Goal: Transaction & Acquisition: Book appointment/travel/reservation

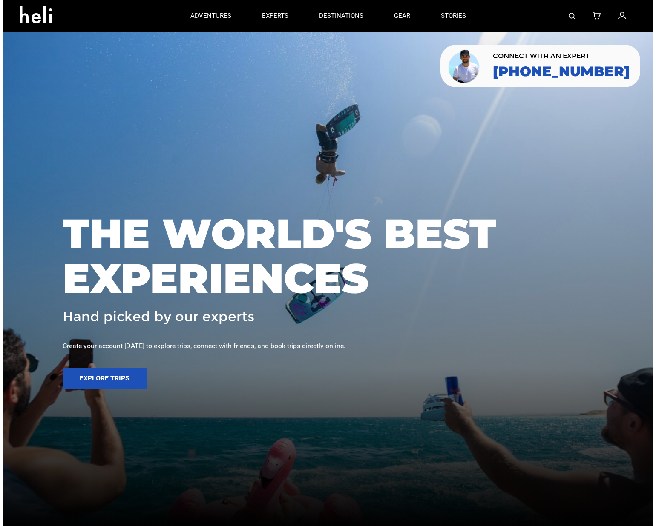
scroll to position [2, 0]
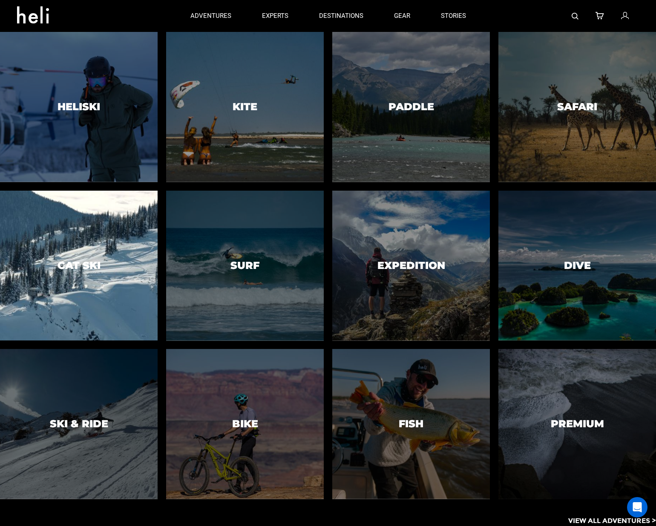
click at [105, 261] on div at bounding box center [78, 265] width 161 height 153
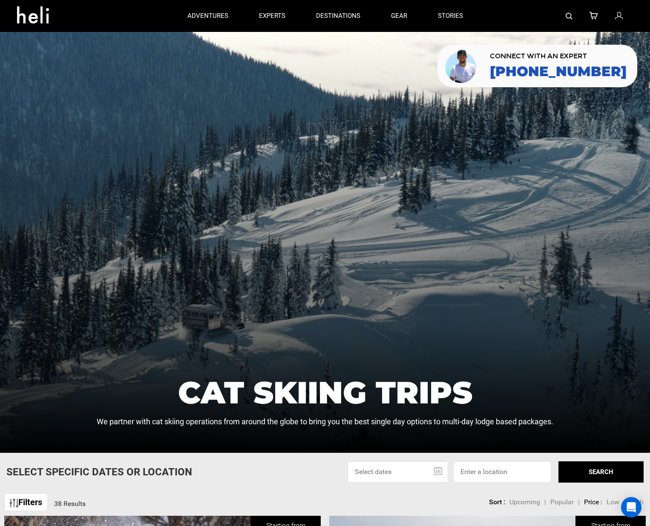
scroll to position [175, 0]
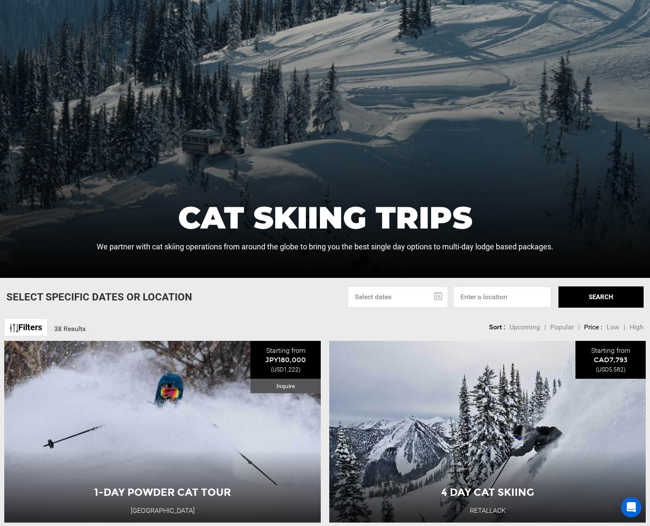
click at [403, 296] on input "text" at bounding box center [398, 297] width 101 height 21
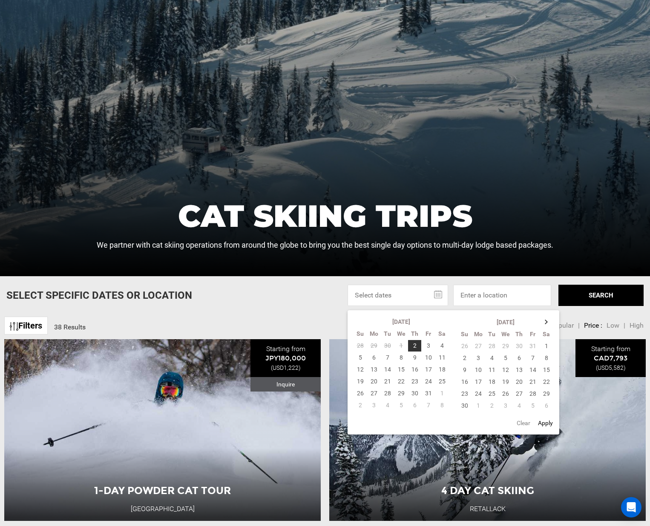
scroll to position [189, 0]
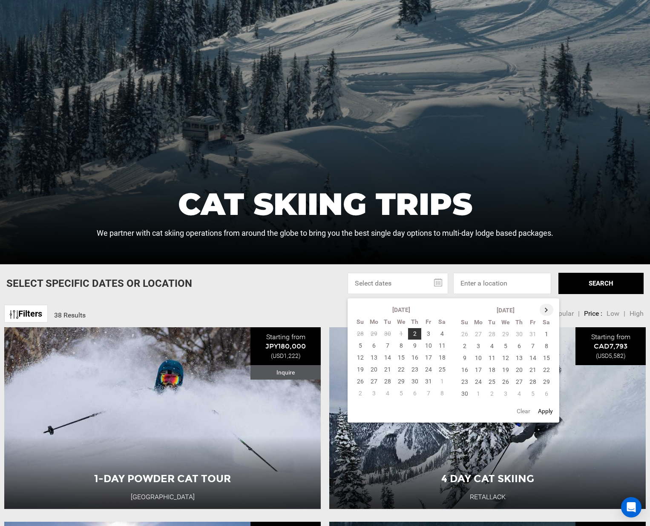
click at [550, 313] on th at bounding box center [547, 310] width 14 height 12
click at [548, 311] on th at bounding box center [547, 310] width 14 height 12
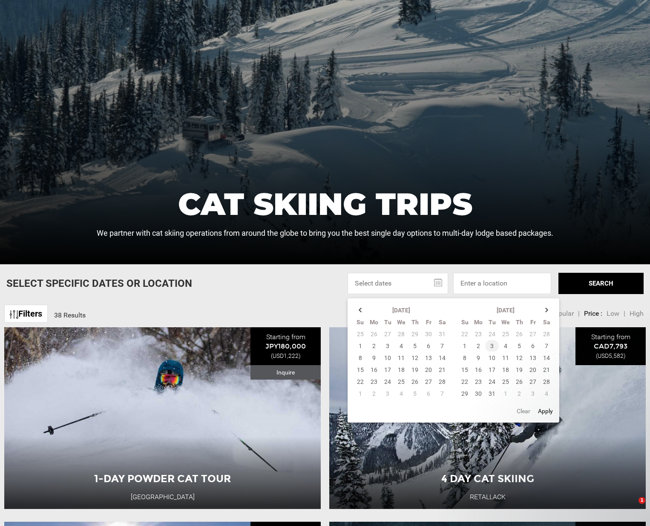
drag, startPoint x: 489, startPoint y: 345, endPoint x: 44, endPoint y: 2, distance: 561.8
click at [489, 345] on td "3" at bounding box center [492, 346] width 14 height 12
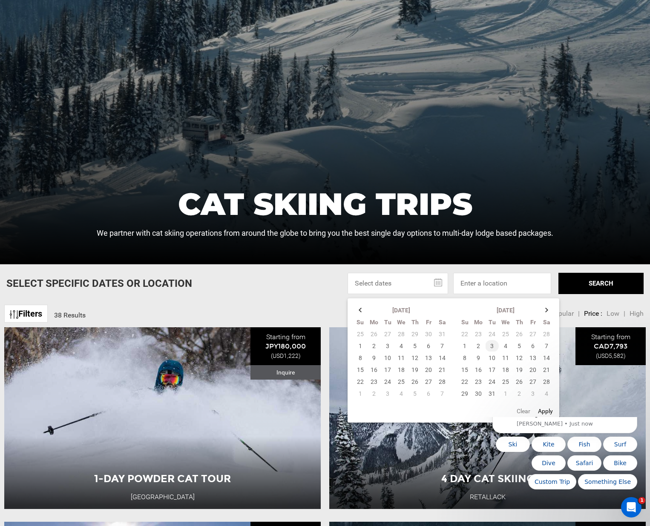
scroll to position [0, 0]
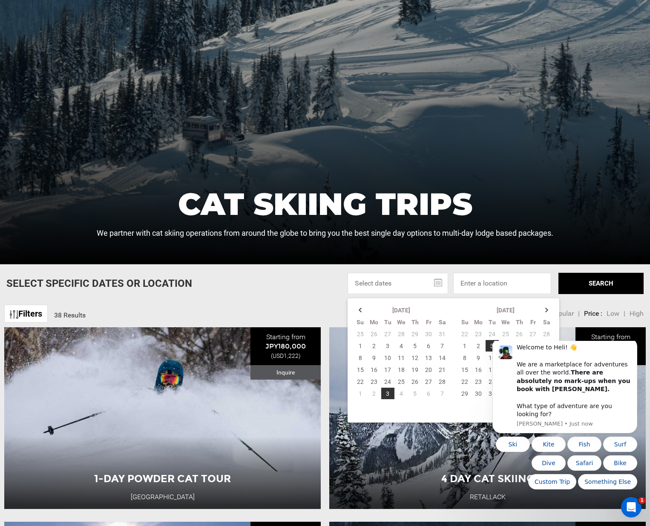
click at [543, 345] on body "Welcome to Heli! 👋 We are a marketplace for adventures all over the world. Ther…" at bounding box center [565, 418] width 164 height 147
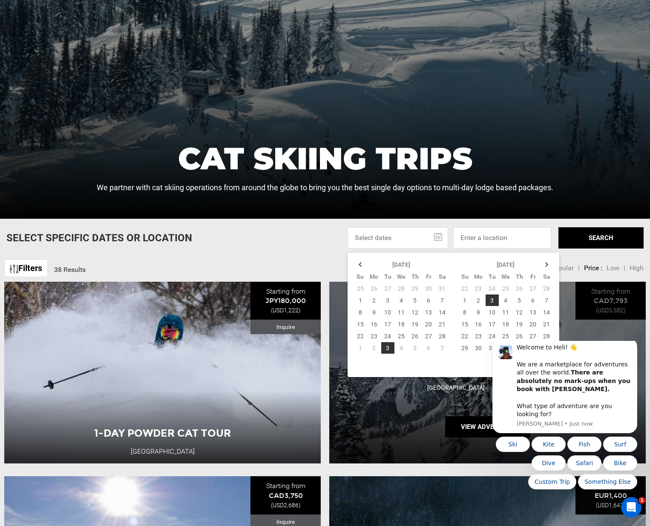
scroll to position [295, 0]
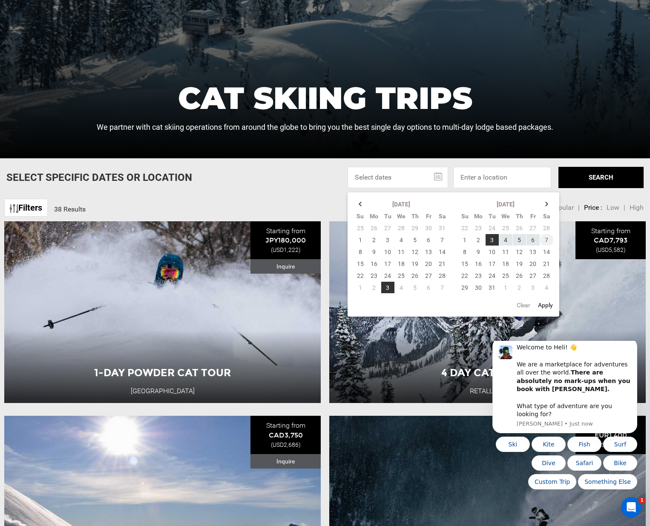
click at [546, 240] on td "7" at bounding box center [547, 240] width 14 height 12
click at [495, 176] on input at bounding box center [502, 177] width 98 height 21
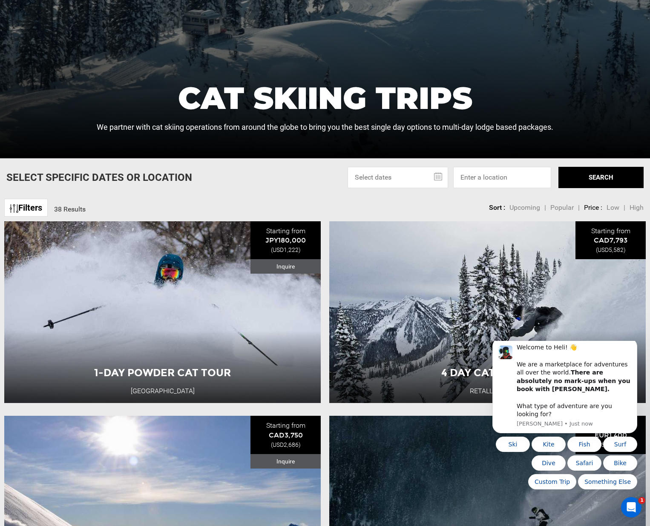
click at [431, 180] on input "text" at bounding box center [398, 177] width 101 height 21
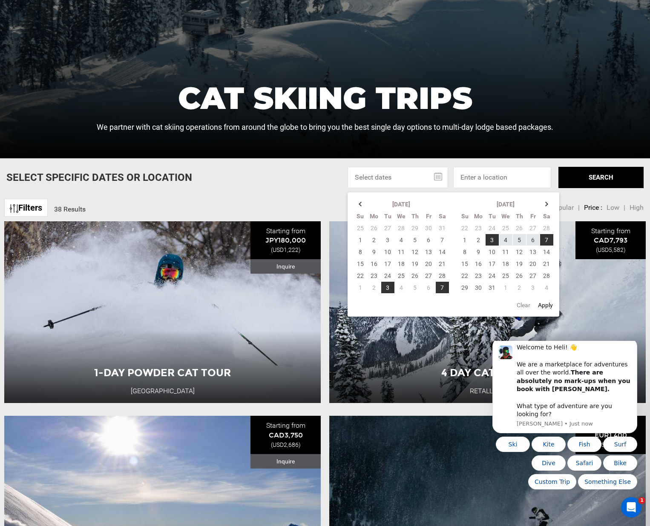
click at [549, 307] on button "Apply" at bounding box center [545, 305] width 20 height 15
type input "[DATE] - [DATE]"
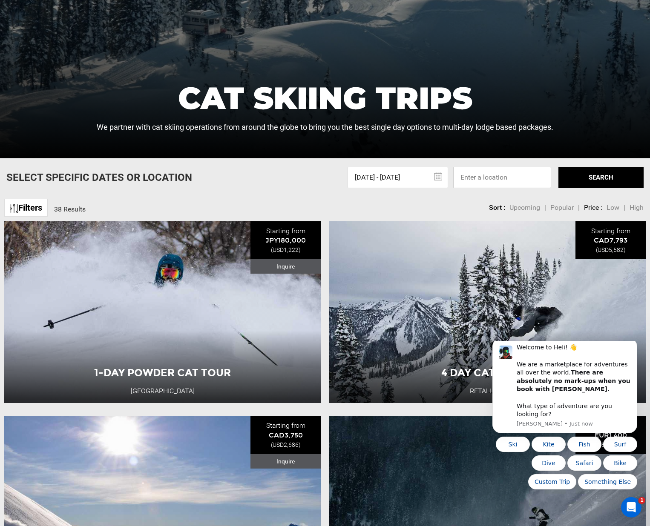
click at [528, 181] on input at bounding box center [502, 177] width 98 height 21
click at [600, 180] on button "SEARCH" at bounding box center [600, 177] width 85 height 21
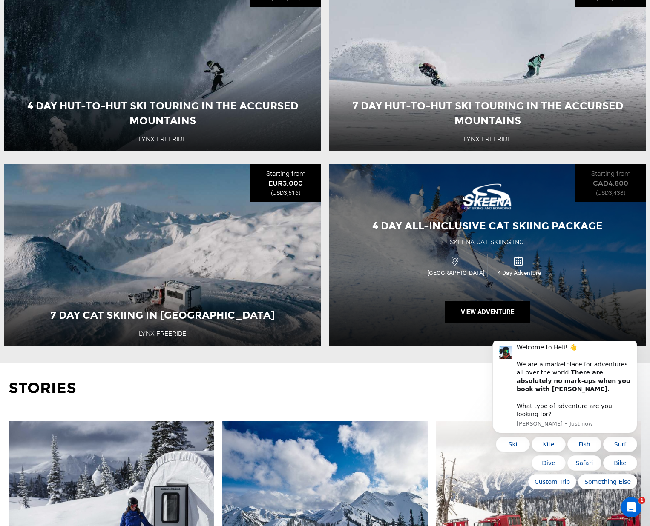
scroll to position [709, 0]
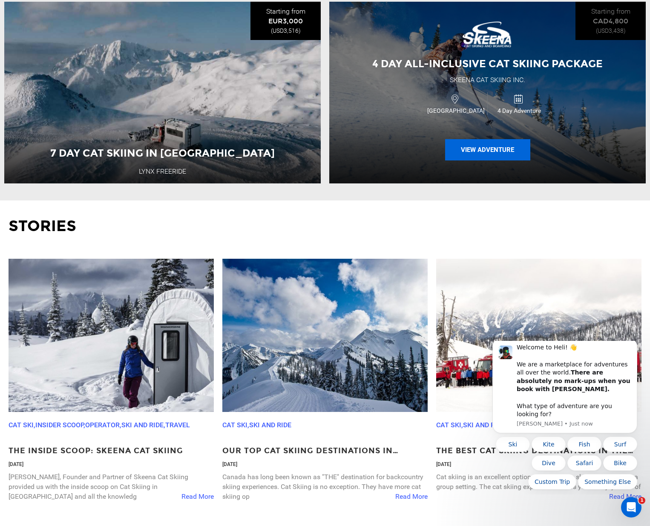
click at [487, 147] on button "View Adventure" at bounding box center [487, 149] width 85 height 21
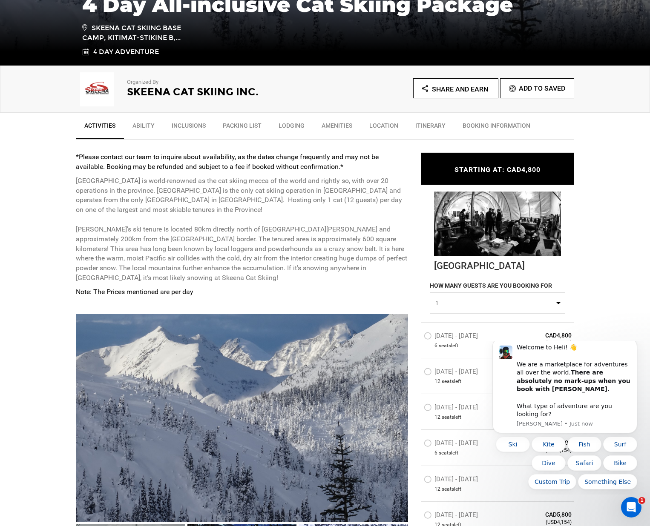
scroll to position [297, 0]
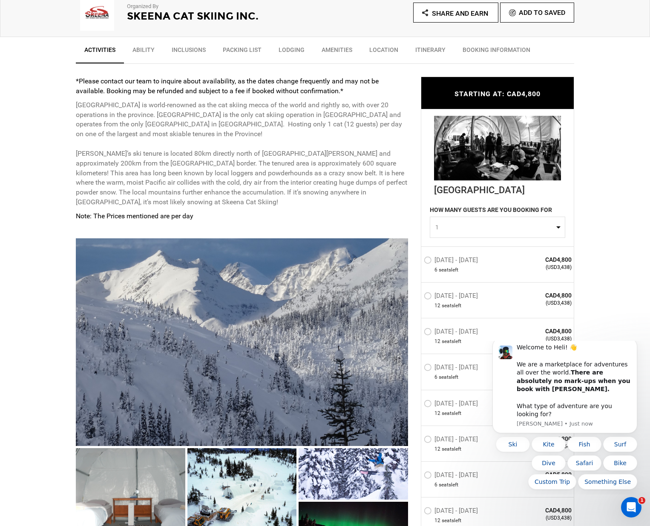
click at [499, 236] on button "1" at bounding box center [497, 227] width 135 height 21
click at [486, 293] on link "6" at bounding box center [497, 296] width 135 height 15
select select "6"
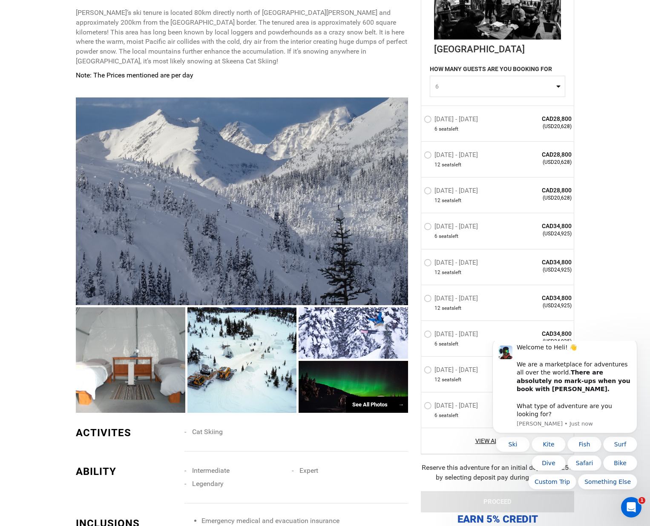
scroll to position [485, 0]
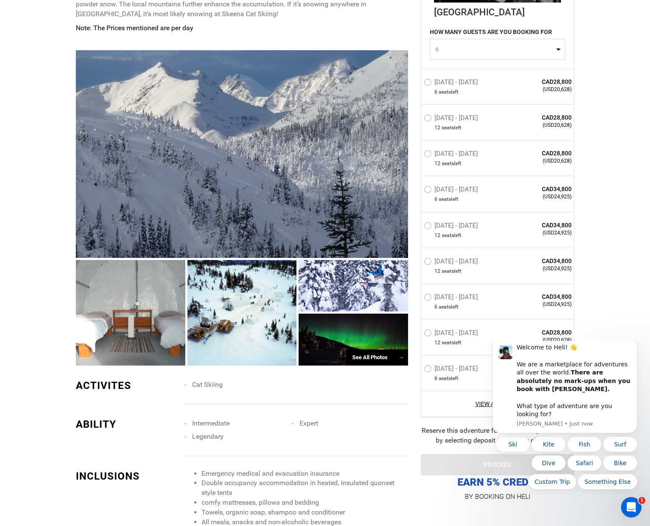
click at [463, 297] on label "[DATE] - [DATE]" at bounding box center [452, 298] width 56 height 10
click at [418, 297] on input "[DATE] - [DATE]" at bounding box center [418, 301] width 0 height 18
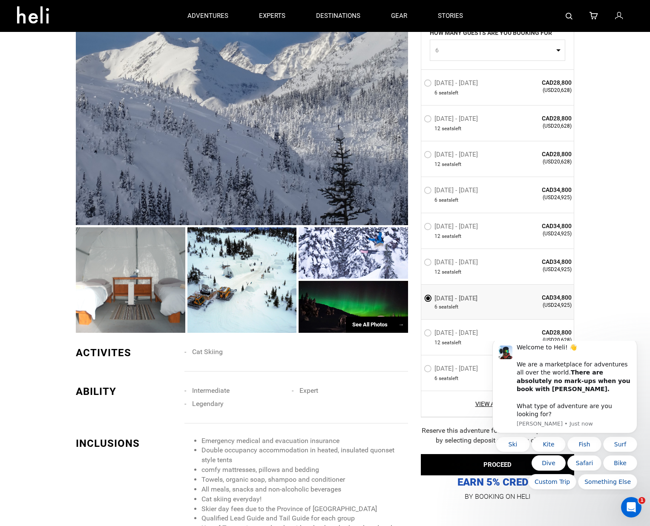
scroll to position [516, 0]
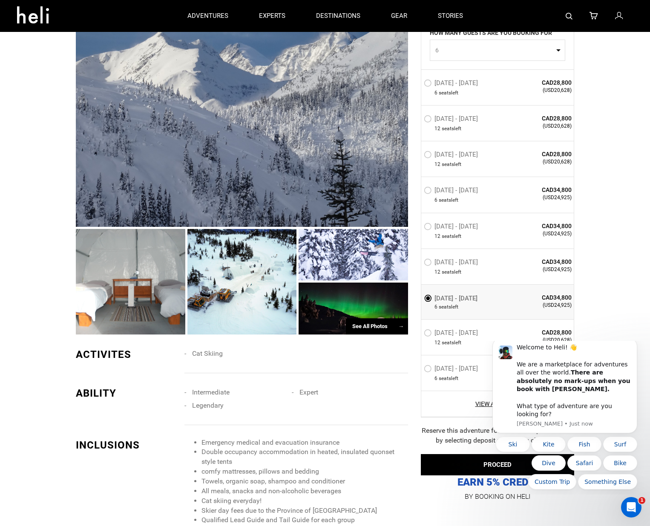
click at [260, 175] on div at bounding box center [242, 123] width 332 height 208
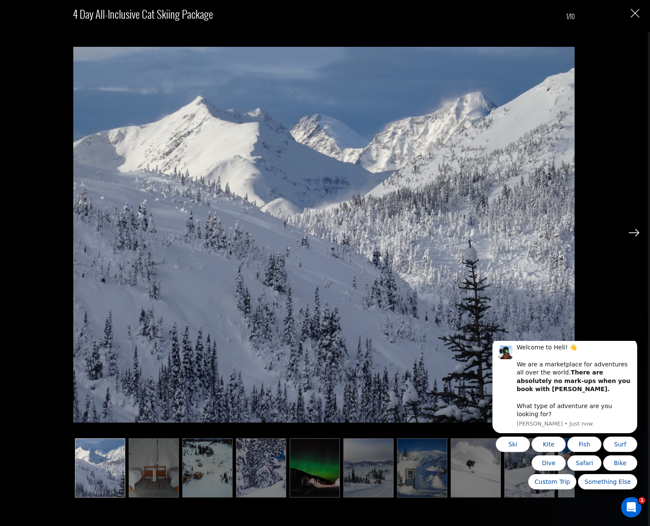
click at [632, 233] on img at bounding box center [634, 233] width 11 height 8
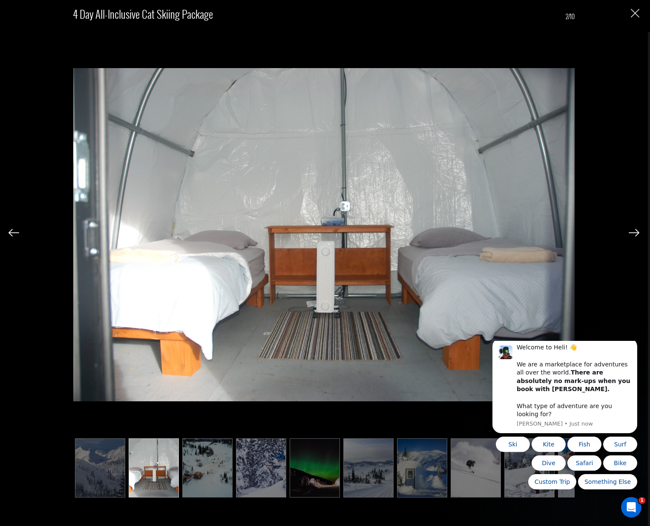
click at [632, 233] on img at bounding box center [634, 233] width 11 height 8
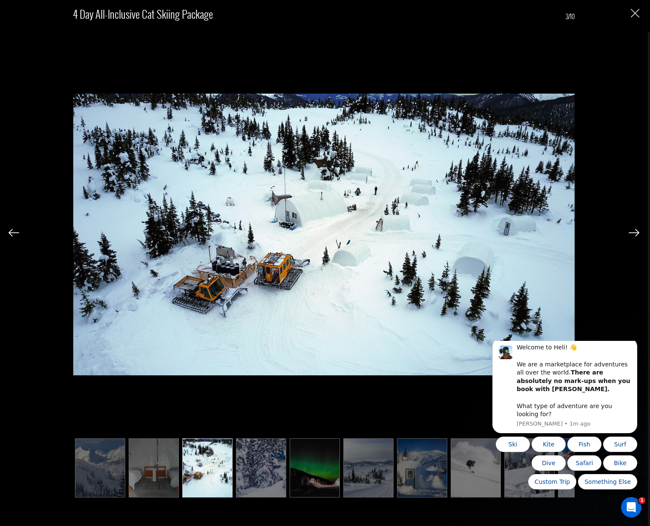
click at [632, 233] on img at bounding box center [634, 233] width 11 height 8
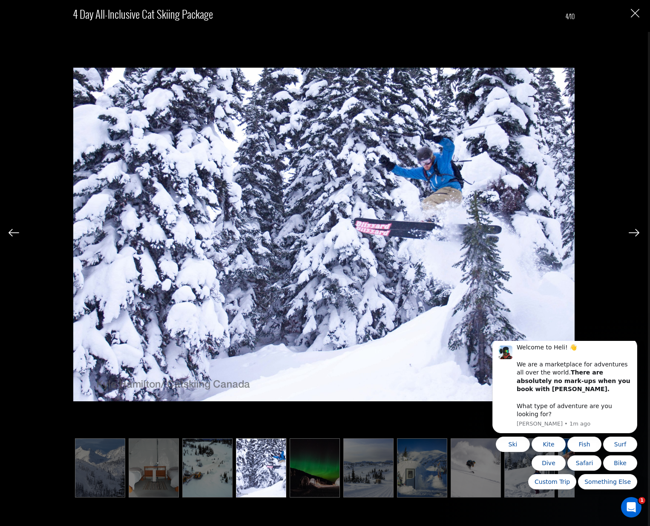
click at [632, 233] on img at bounding box center [634, 233] width 11 height 8
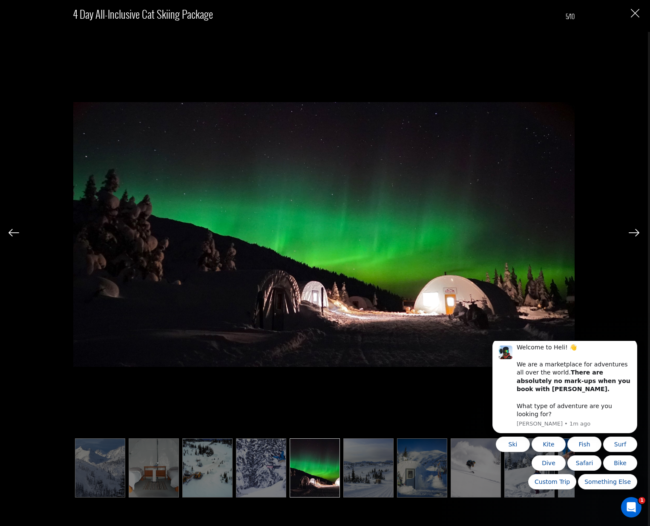
click at [632, 233] on img at bounding box center [634, 233] width 11 height 8
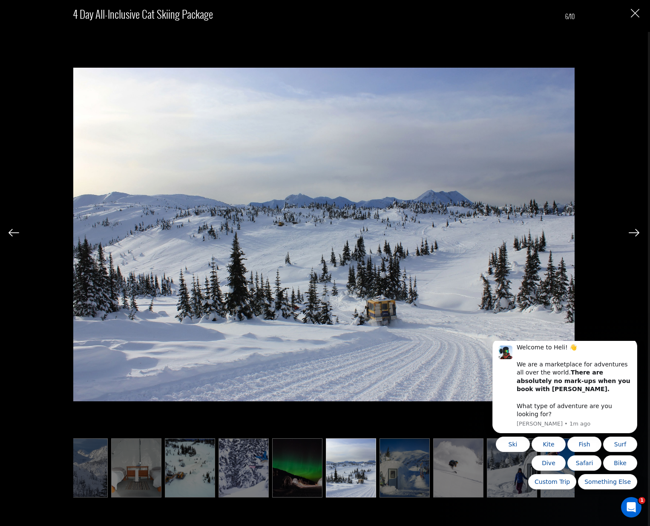
scroll to position [0, 35]
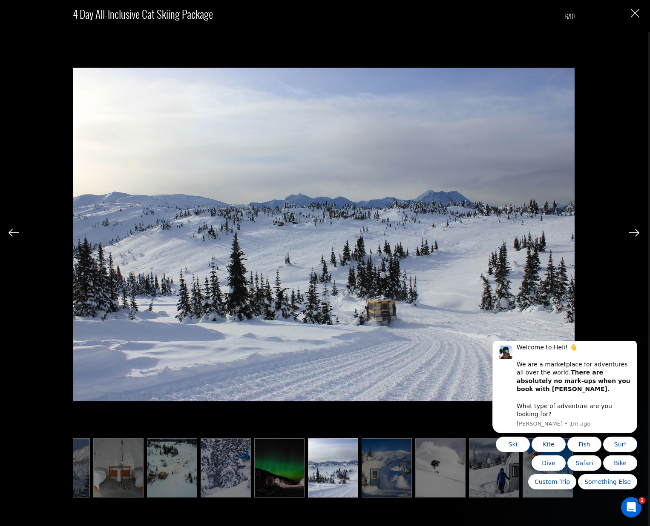
click at [632, 233] on img at bounding box center [634, 233] width 11 height 8
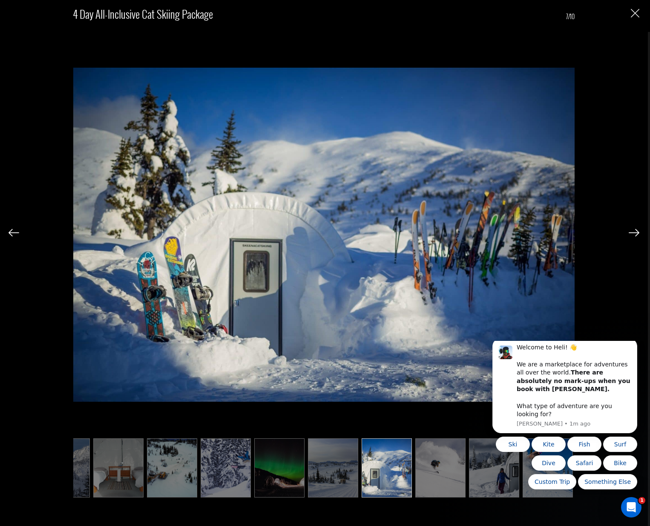
click at [632, 233] on img at bounding box center [634, 233] width 11 height 8
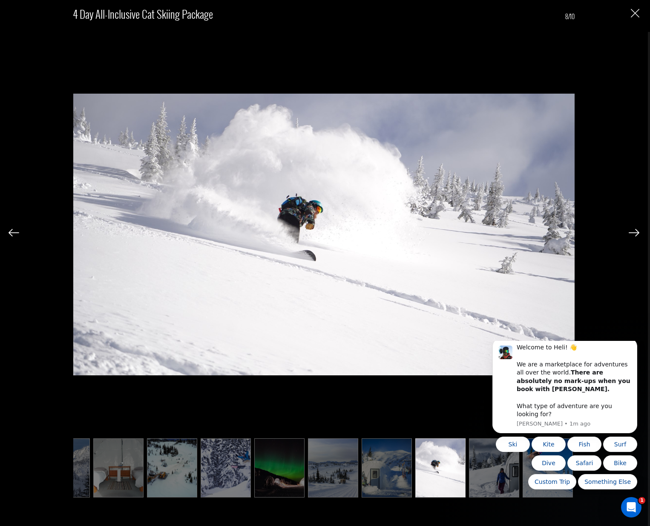
click at [632, 233] on img at bounding box center [634, 233] width 11 height 8
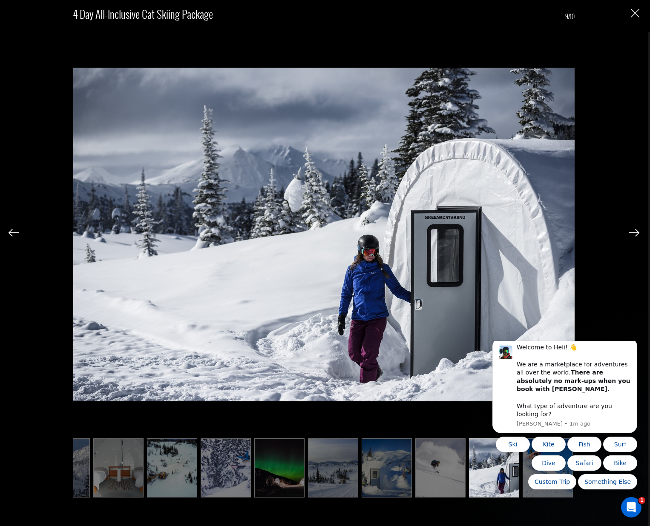
click at [632, 233] on img at bounding box center [634, 233] width 11 height 8
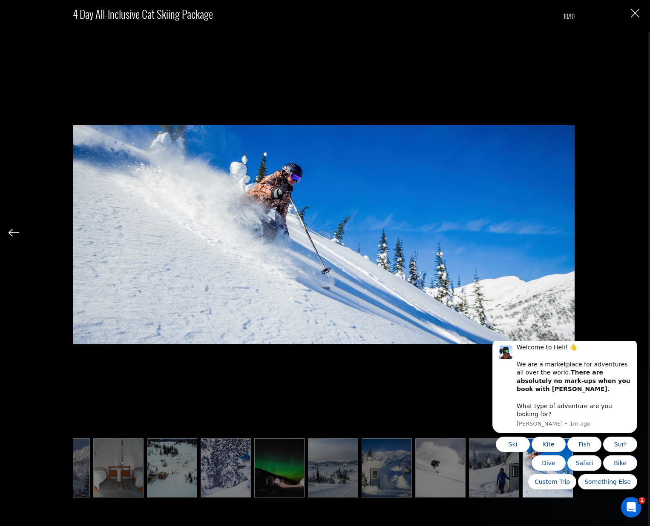
click at [632, 233] on div "4 Day All-inclusive Cat Skiing Package 10/10" at bounding box center [324, 250] width 631 height 500
click at [631, 13] on img "Close" at bounding box center [635, 13] width 9 height 9
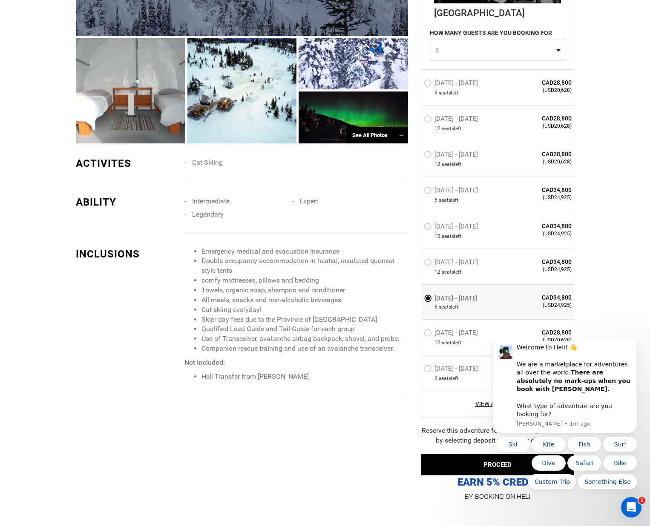
scroll to position [722, 0]
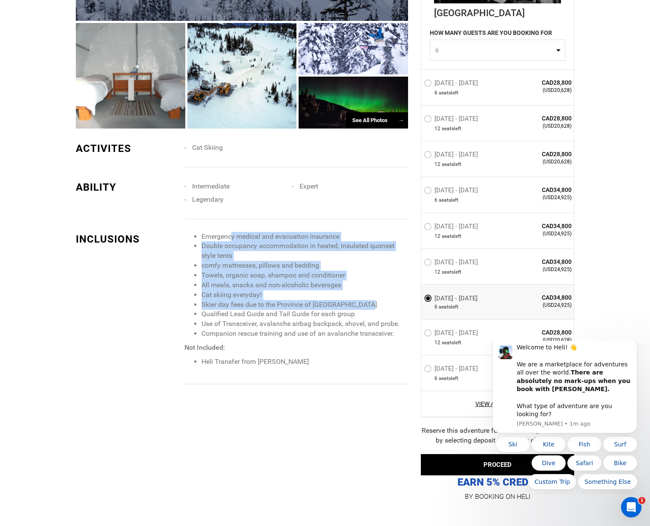
drag, startPoint x: 231, startPoint y: 235, endPoint x: 394, endPoint y: 293, distance: 173.3
click at [394, 293] on ul "Emergency medical and evacuation insurance Double occupancy accommodation in he…" at bounding box center [296, 285] width 224 height 107
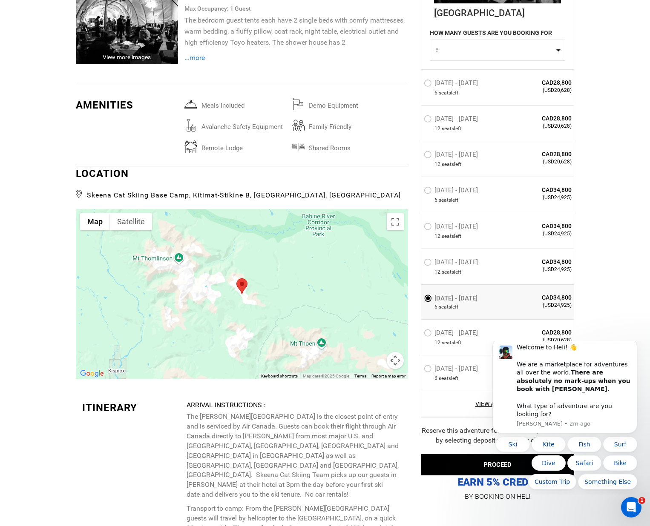
scroll to position [1825, 0]
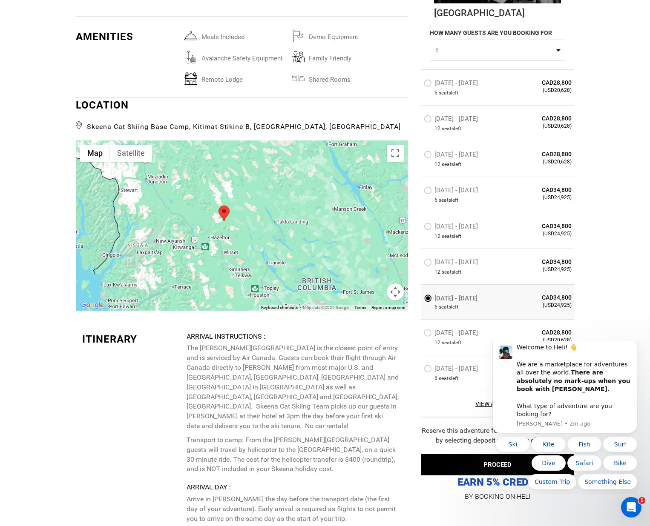
drag, startPoint x: 203, startPoint y: 223, endPoint x: 207, endPoint y: 207, distance: 16.6
click at [207, 207] on div at bounding box center [242, 226] width 332 height 170
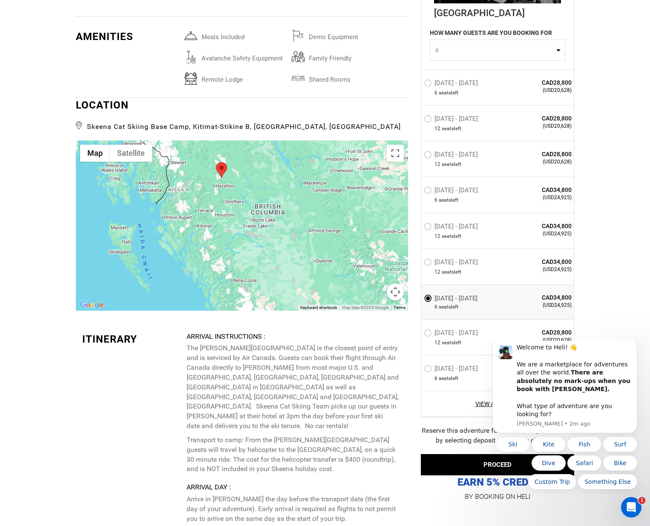
drag, startPoint x: 238, startPoint y: 257, endPoint x: 232, endPoint y: 204, distance: 53.2
click at [232, 204] on div at bounding box center [242, 226] width 332 height 170
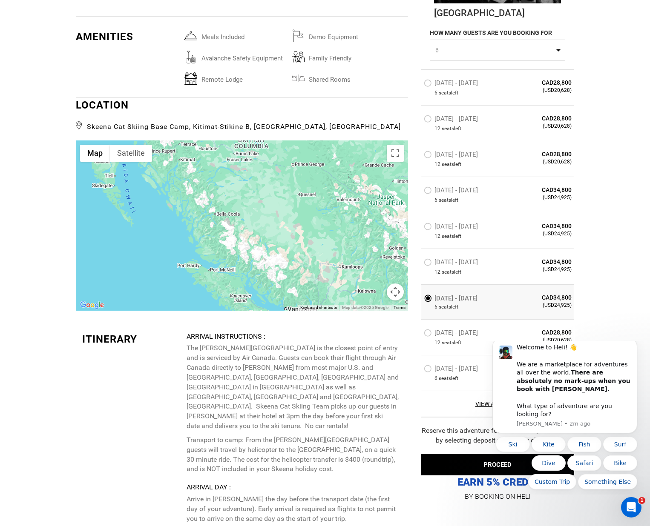
drag, startPoint x: 253, startPoint y: 257, endPoint x: 236, endPoint y: 184, distance: 74.9
click at [236, 184] on div at bounding box center [242, 226] width 332 height 170
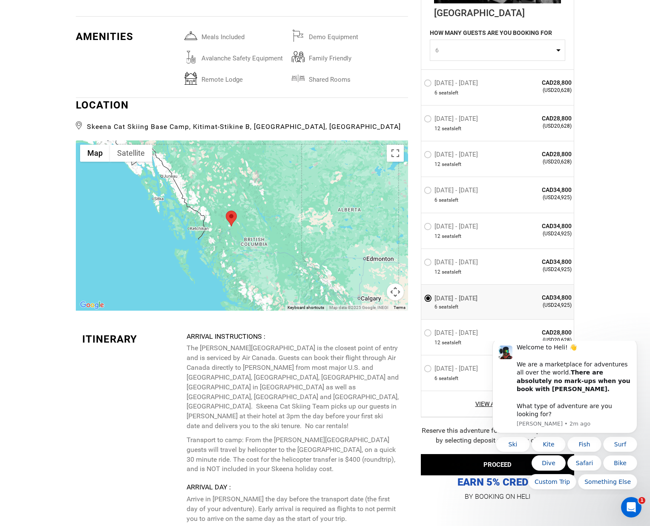
drag, startPoint x: 230, startPoint y: 183, endPoint x: 242, endPoint y: 242, distance: 60.4
click at [242, 242] on div at bounding box center [242, 226] width 332 height 170
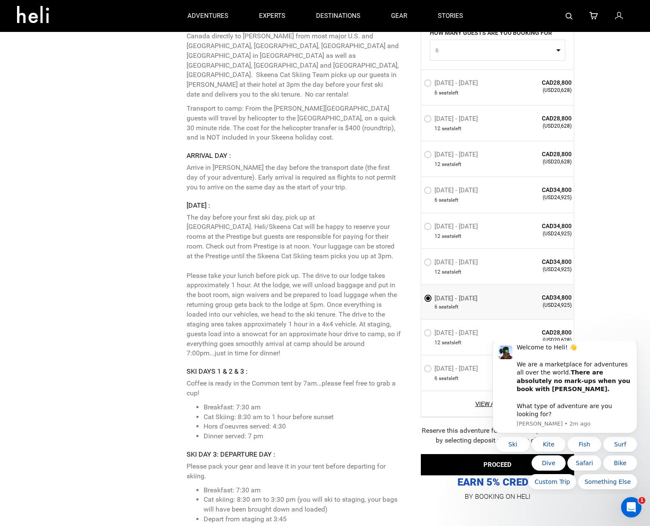
scroll to position [2105, 0]
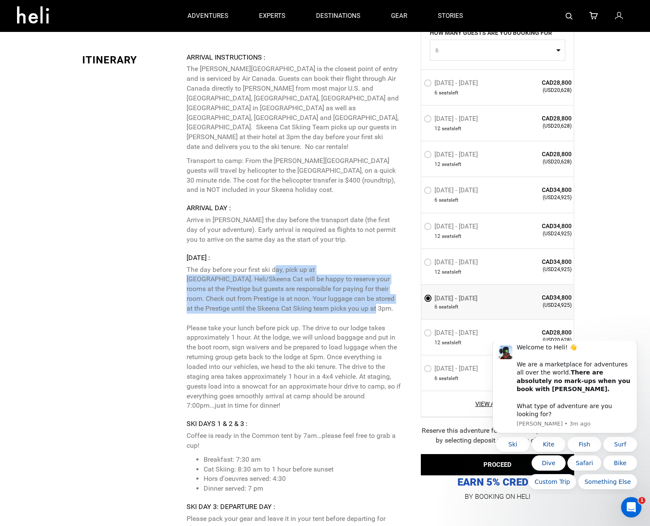
drag, startPoint x: 279, startPoint y: 217, endPoint x: 299, endPoint y: 262, distance: 48.6
click at [299, 265] on p "The day before your first ski day, pick up at [GEOGRAPHIC_DATA]. Heli/Skeena Ca…" at bounding box center [294, 338] width 215 height 146
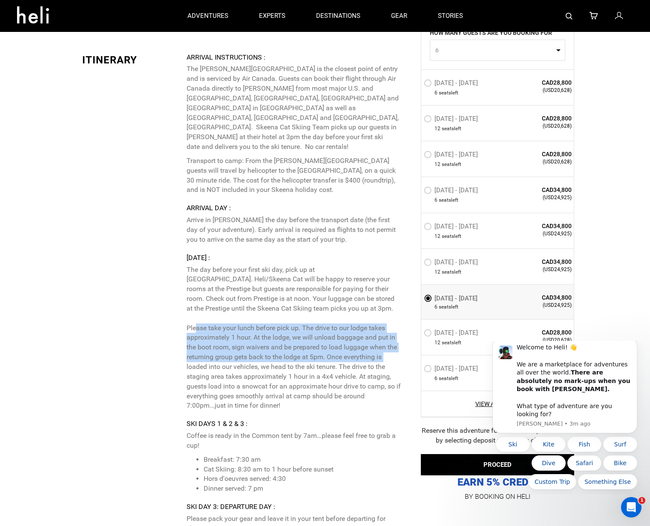
drag, startPoint x: 221, startPoint y: 277, endPoint x: 396, endPoint y: 302, distance: 176.9
click at [396, 302] on p "The day before your first ski day, pick up at [GEOGRAPHIC_DATA]. Heli/Skeena Ca…" at bounding box center [294, 338] width 215 height 146
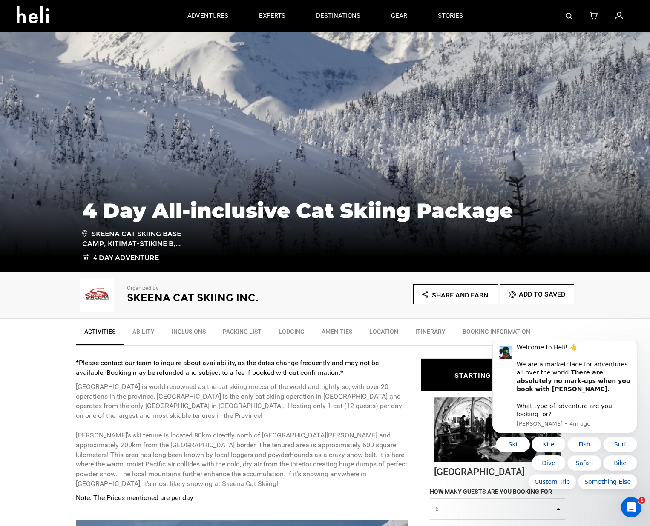
scroll to position [17, 0]
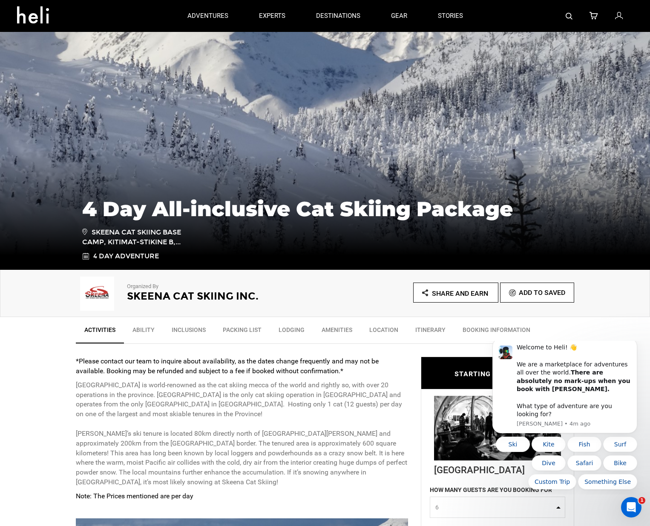
click at [144, 331] on link "Ability" at bounding box center [143, 332] width 39 height 21
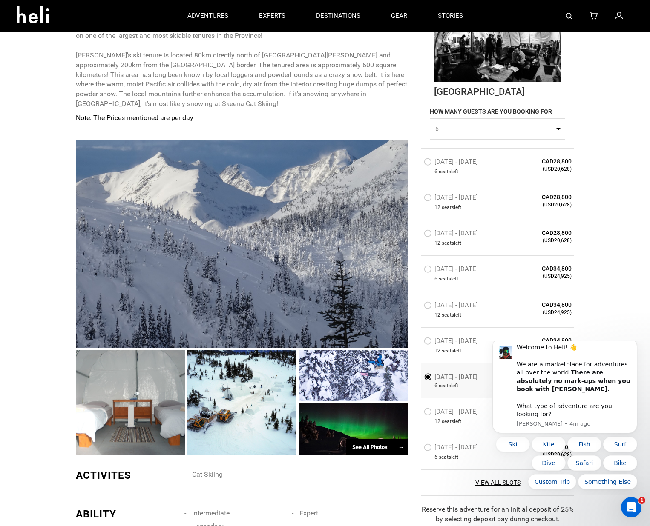
scroll to position [108, 0]
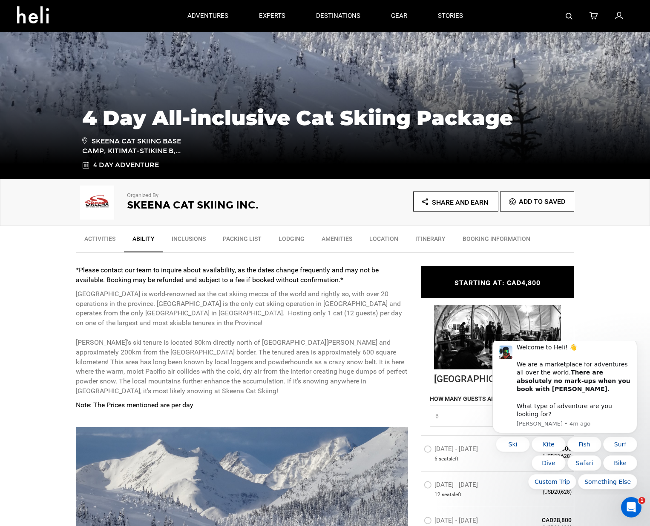
click at [495, 241] on link "BOOKING INFORMATION" at bounding box center [496, 240] width 85 height 21
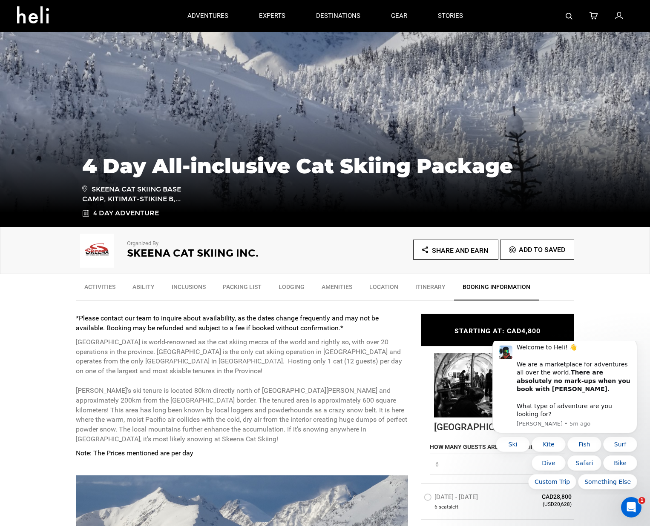
scroll to position [0, 0]
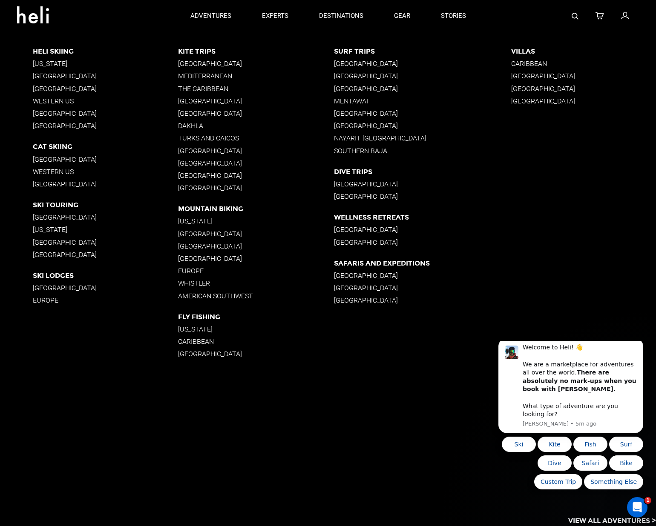
click at [45, 273] on p "Ski Lodges" at bounding box center [105, 276] width 145 height 8
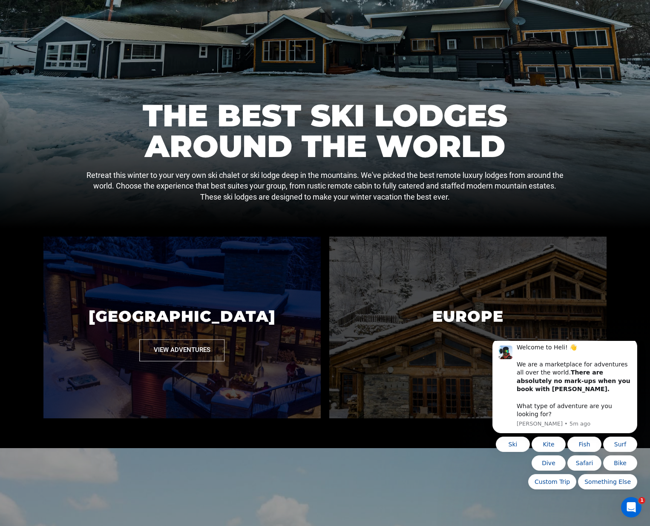
scroll to position [382, 0]
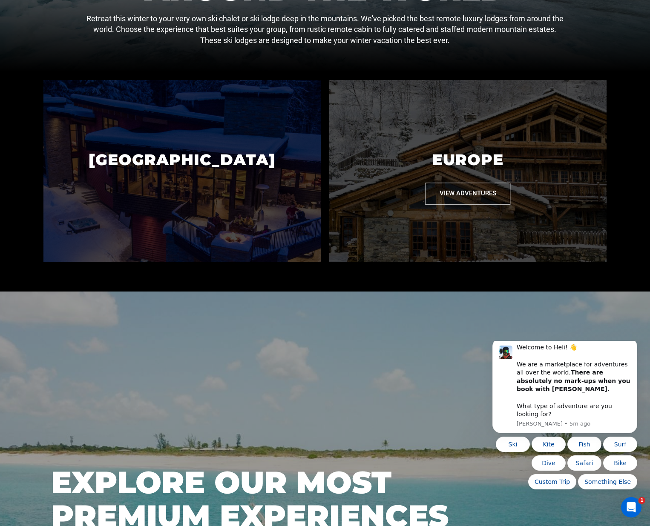
click at [469, 196] on button "View Adventures" at bounding box center [468, 194] width 85 height 22
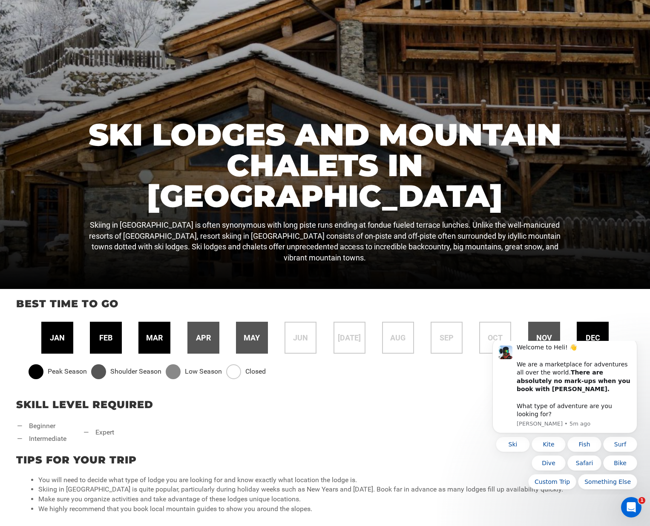
scroll to position [242, 0]
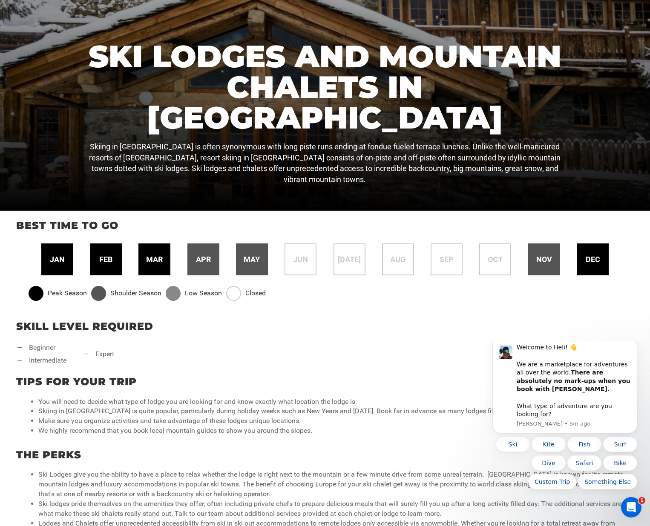
click at [153, 259] on span "mar" at bounding box center [154, 259] width 17 height 11
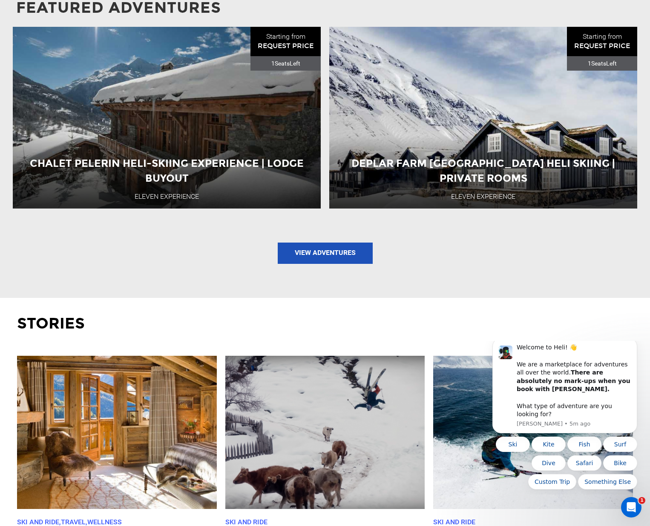
scroll to position [862, 0]
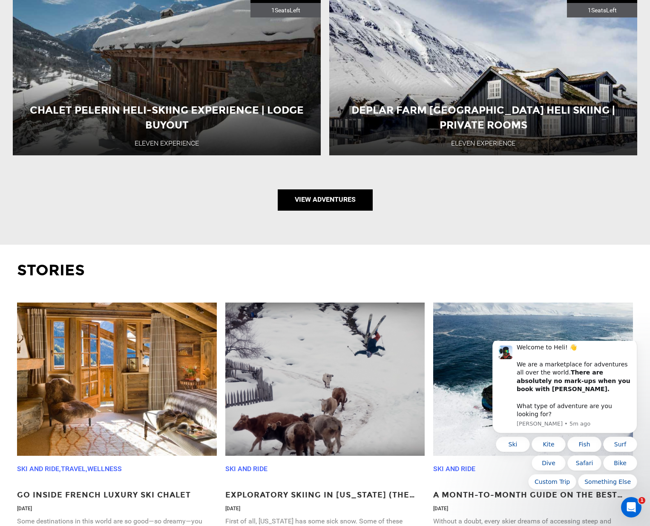
click at [314, 196] on link "View Adventures" at bounding box center [325, 200] width 95 height 21
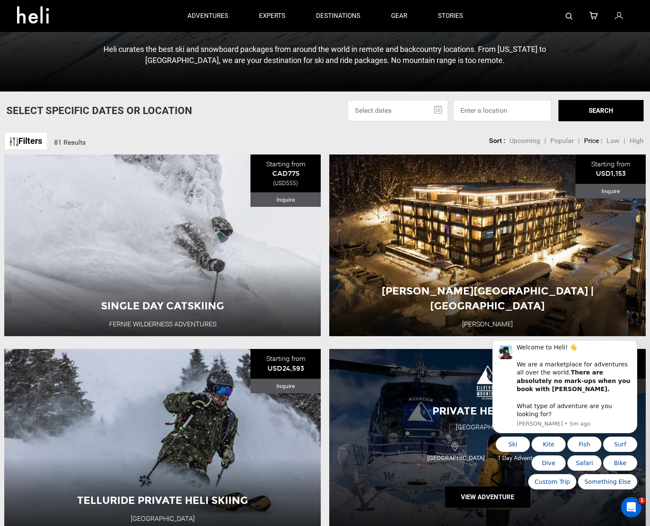
scroll to position [287, 0]
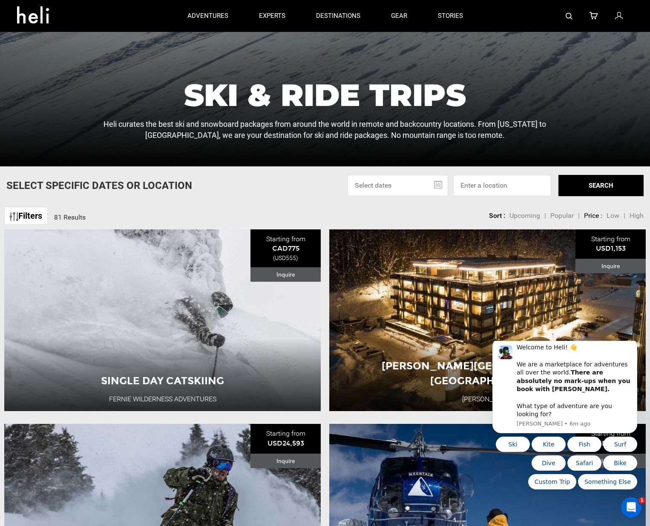
click at [387, 184] on input "text" at bounding box center [398, 185] width 101 height 21
click at [439, 185] on input "text" at bounding box center [398, 185] width 101 height 21
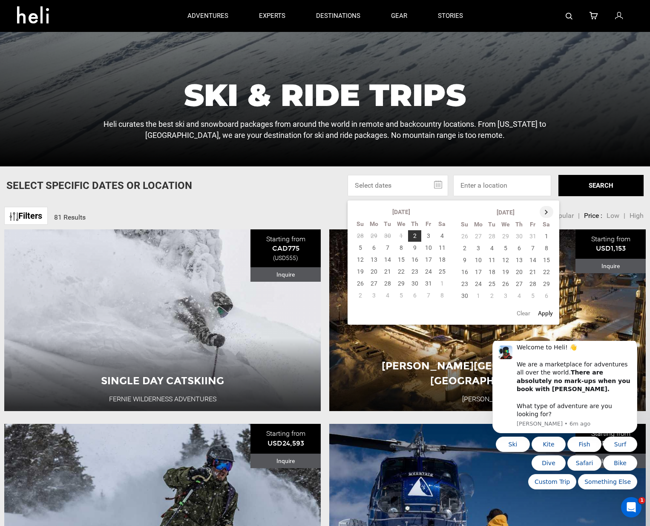
click at [548, 213] on th at bounding box center [547, 212] width 14 height 12
click at [547, 213] on th at bounding box center [547, 212] width 14 height 12
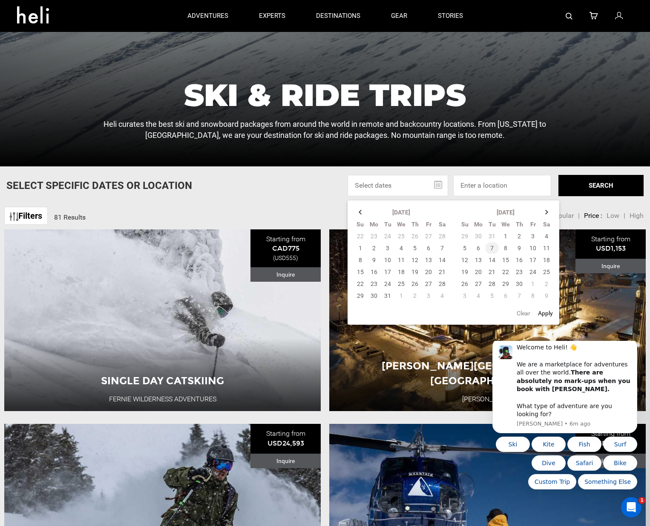
click at [491, 248] on td "7" at bounding box center [492, 248] width 14 height 12
click at [440, 247] on td "7" at bounding box center [442, 248] width 14 height 12
click at [386, 248] on td "3" at bounding box center [388, 248] width 14 height 12
click at [439, 247] on td "7" at bounding box center [442, 248] width 14 height 12
click at [547, 315] on button "Apply" at bounding box center [545, 313] width 20 height 15
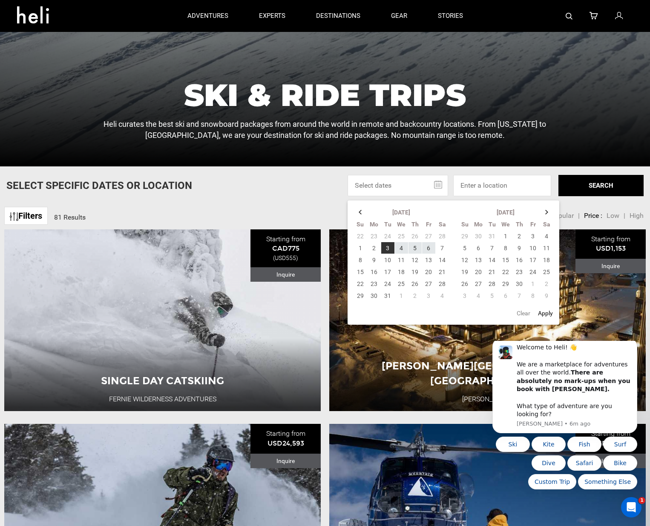
type input "[DATE] - [DATE]"
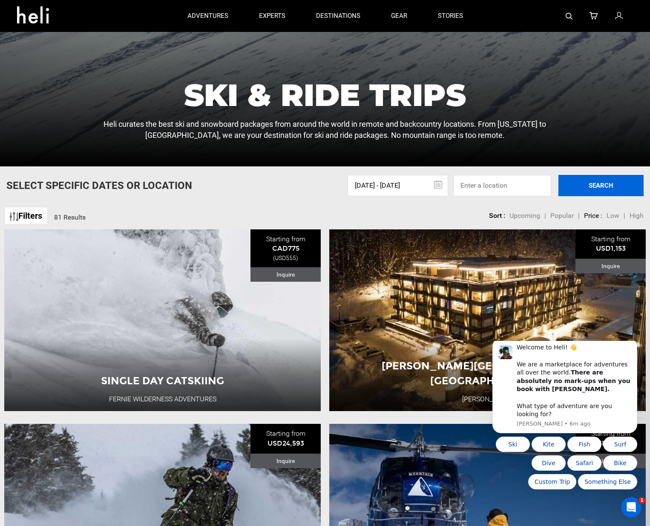
click at [603, 189] on button "SEARCH" at bounding box center [600, 185] width 85 height 21
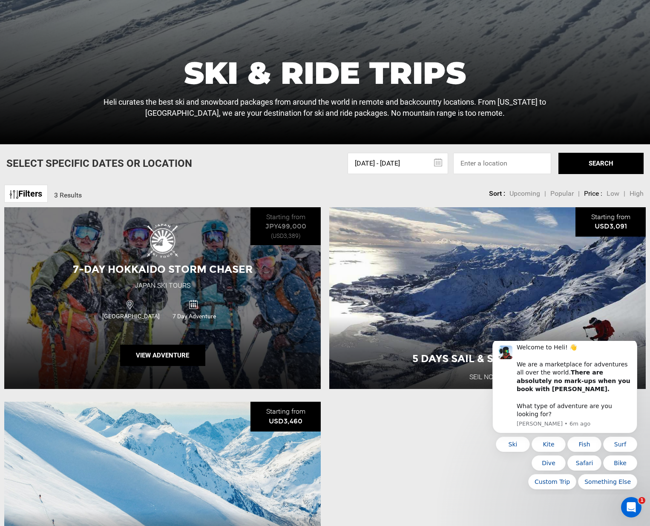
scroll to position [324, 0]
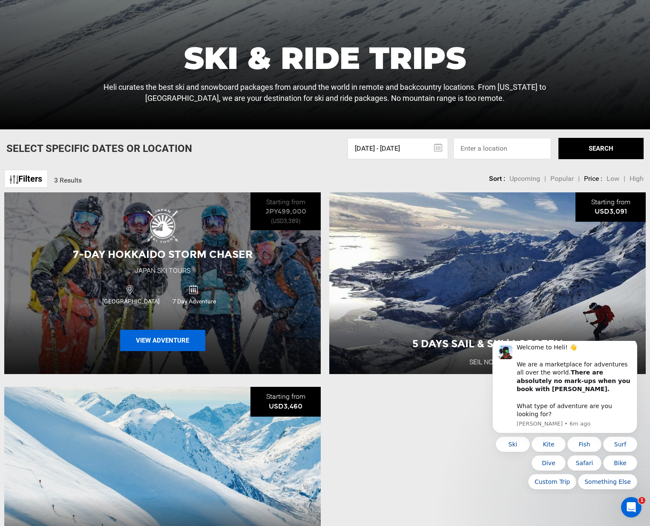
click at [144, 341] on button "View Adventure" at bounding box center [162, 340] width 85 height 21
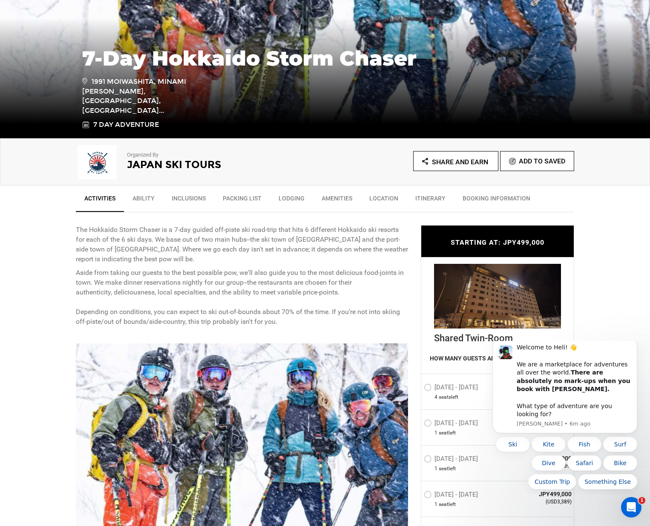
scroll to position [152, 0]
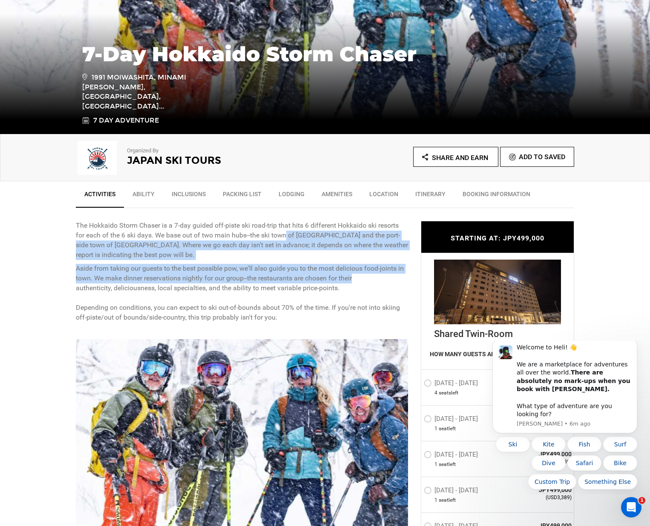
drag, startPoint x: 287, startPoint y: 234, endPoint x: 370, endPoint y: 274, distance: 92.2
click at [370, 274] on div "The Hokkaido Storm Chaser is a 7-day guided off-piste ski road-trip that hits 6…" at bounding box center [242, 271] width 332 height 101
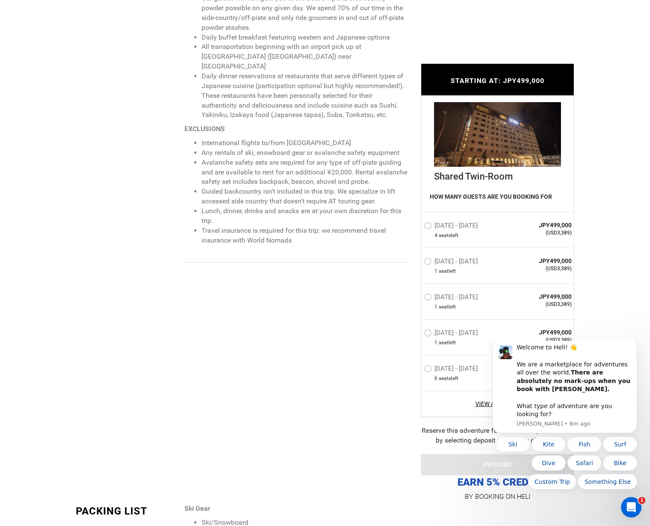
scroll to position [975, 0]
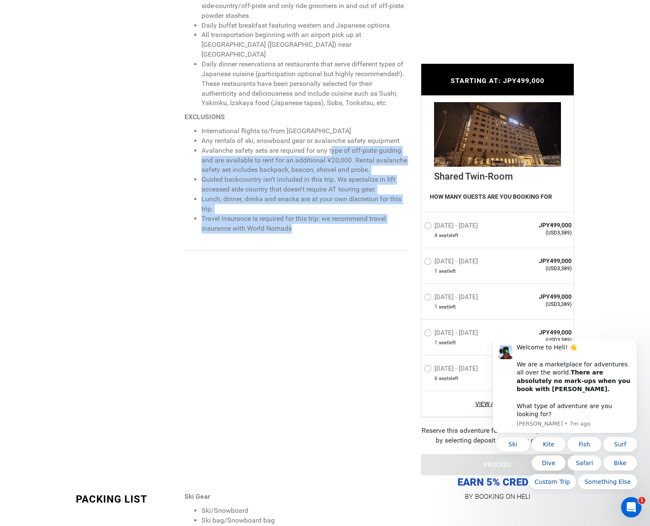
drag, startPoint x: 341, startPoint y: 128, endPoint x: 404, endPoint y: 210, distance: 103.6
click at [404, 210] on div "7-days, 6 ski days, 2 bases, 1-to-4 guide/client ratio, with a maximum group si…" at bounding box center [299, 87] width 230 height 328
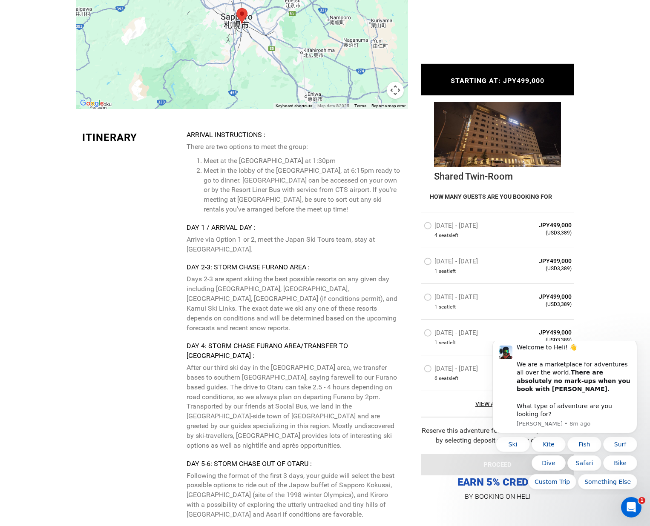
scroll to position [2090, 0]
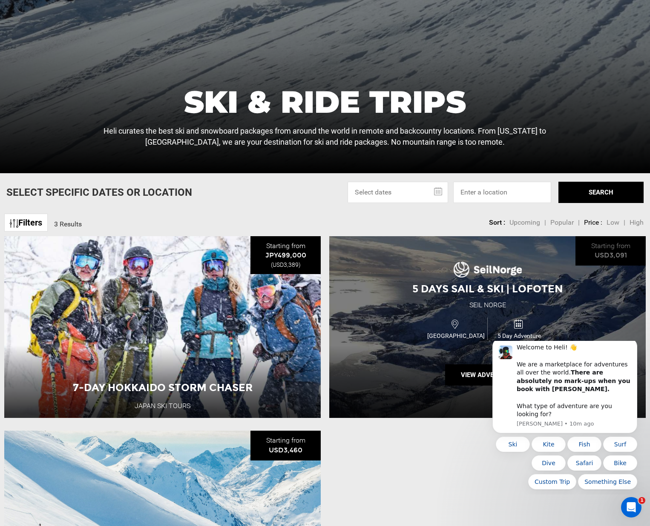
scroll to position [391, 0]
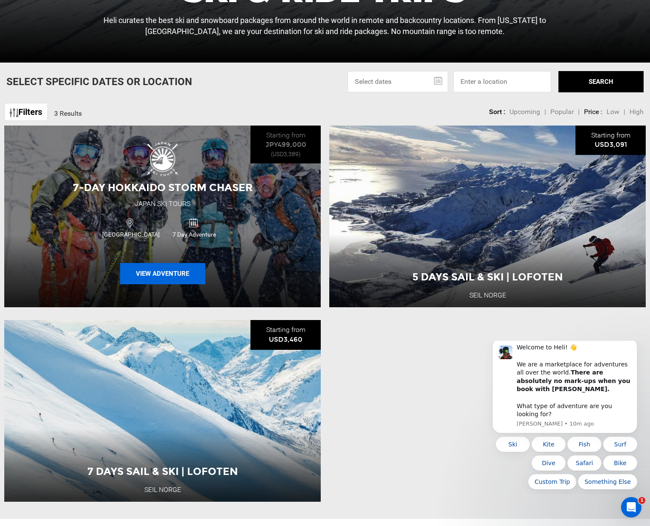
click at [148, 276] on button "View Adventure" at bounding box center [162, 273] width 85 height 21
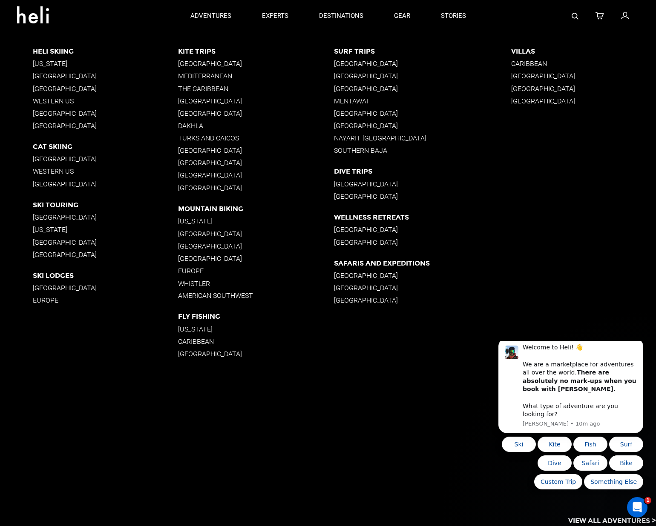
click at [47, 300] on p "Europe" at bounding box center [105, 300] width 145 height 8
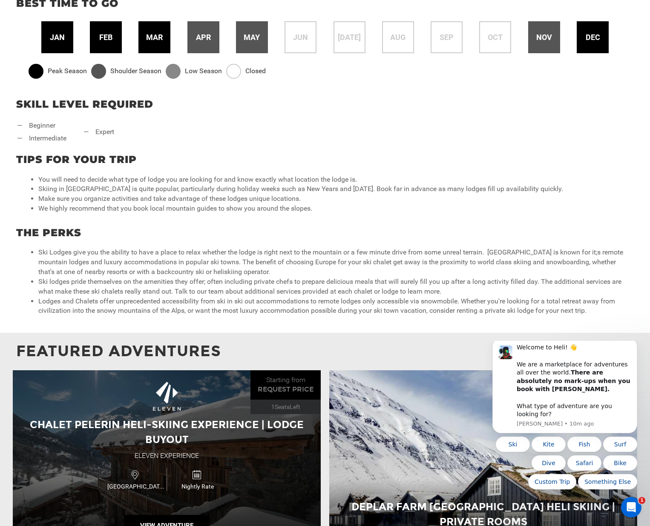
scroll to position [750, 0]
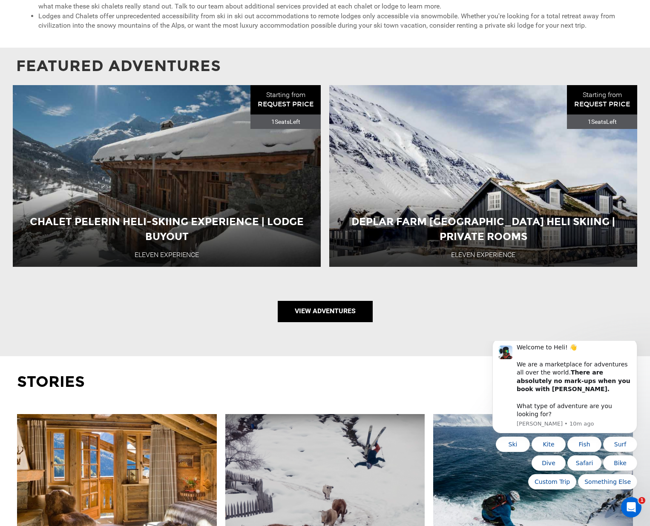
click at [318, 313] on link "View Adventures" at bounding box center [325, 311] width 95 height 21
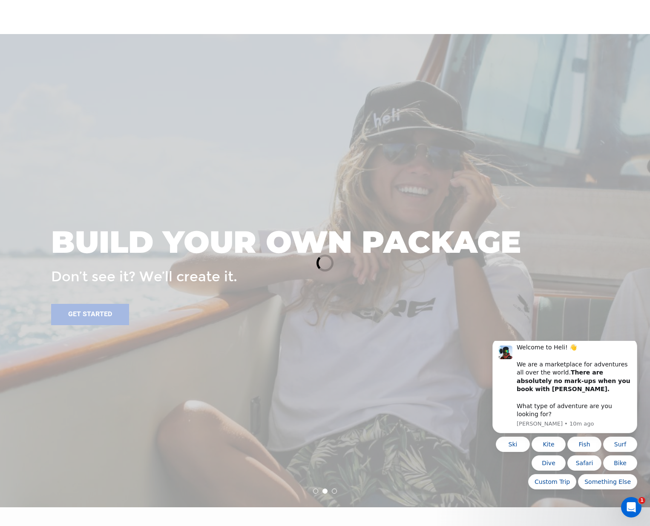
scroll to position [963, 0]
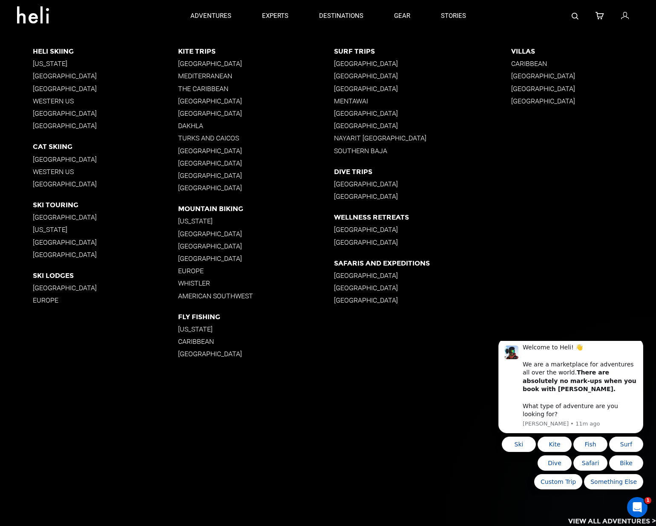
click at [46, 276] on p "Ski Lodges" at bounding box center [105, 276] width 145 height 8
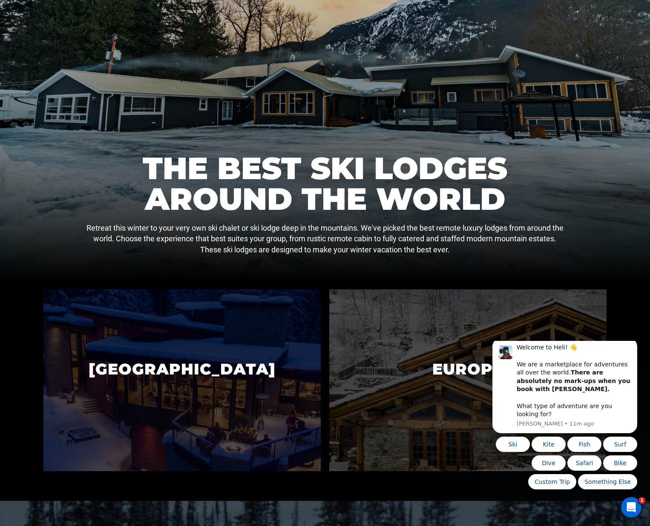
scroll to position [239, 0]
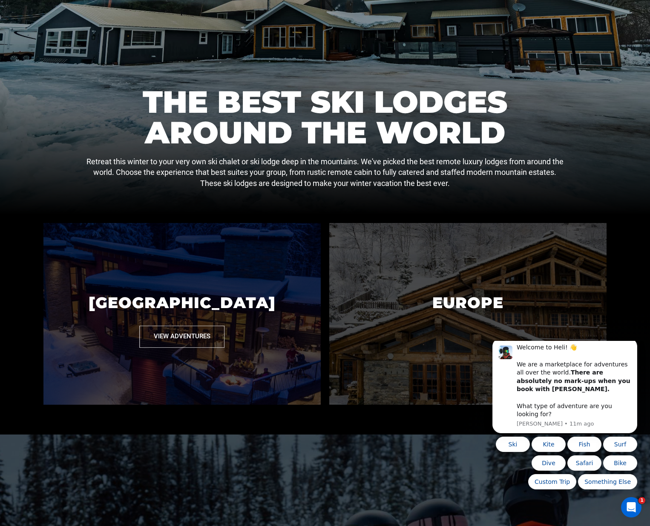
click at [248, 302] on p "[GEOGRAPHIC_DATA]" at bounding box center [181, 303] width 277 height 46
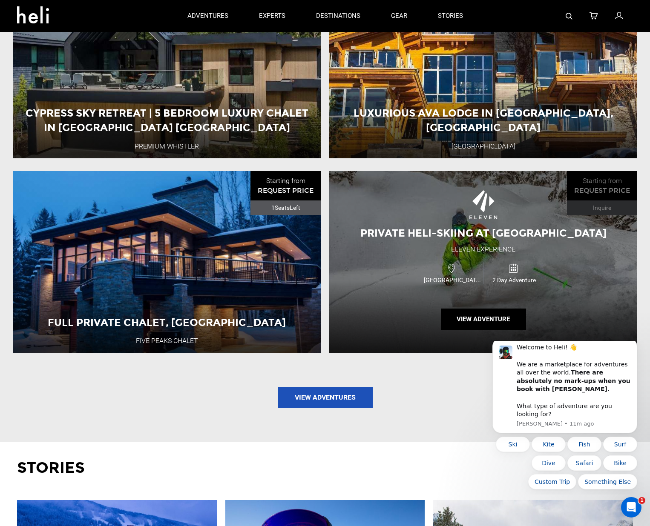
scroll to position [1044, 0]
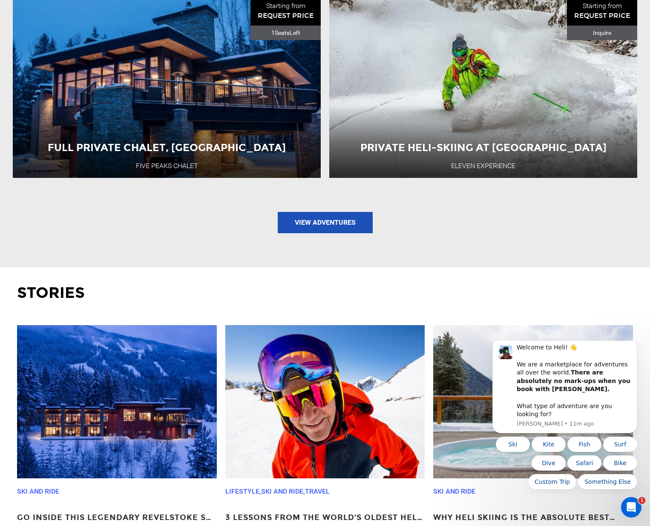
click at [328, 233] on div "Cypress Sky Retreat | 5 Bedroom Luxury Chalet in [GEOGRAPHIC_DATA] [GEOGRAPHIC_…" at bounding box center [325, 25] width 633 height 449
click at [325, 220] on link "View Adventures" at bounding box center [325, 222] width 95 height 21
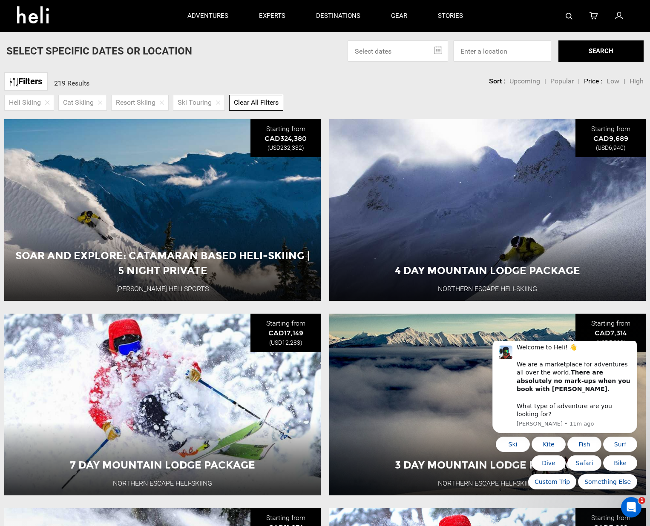
click at [399, 46] on input "text" at bounding box center [398, 50] width 101 height 21
click at [434, 52] on input "text" at bounding box center [398, 50] width 101 height 21
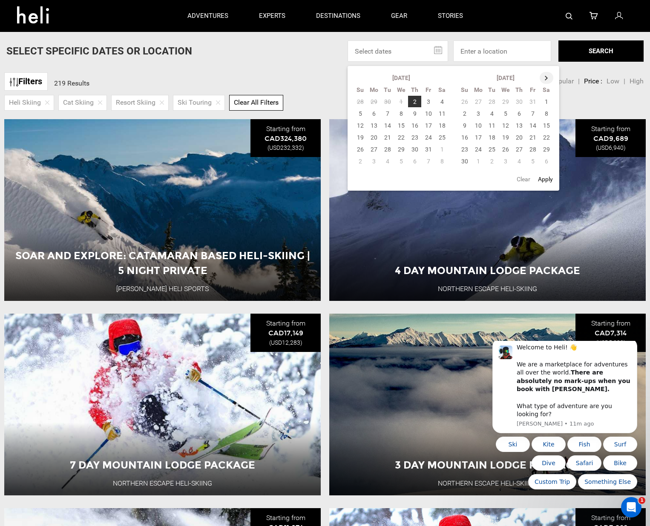
click at [549, 77] on th at bounding box center [547, 78] width 14 height 12
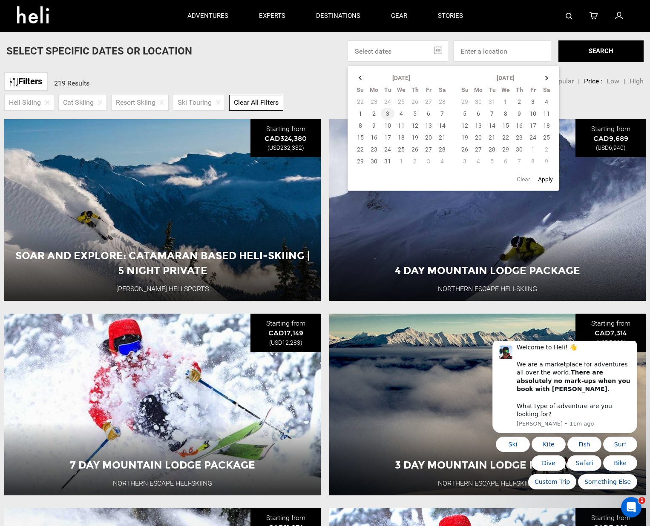
click at [382, 113] on td "3" at bounding box center [388, 114] width 14 height 12
click at [443, 114] on td "7" at bounding box center [442, 114] width 14 height 12
click at [441, 109] on td "7" at bounding box center [442, 114] width 14 height 12
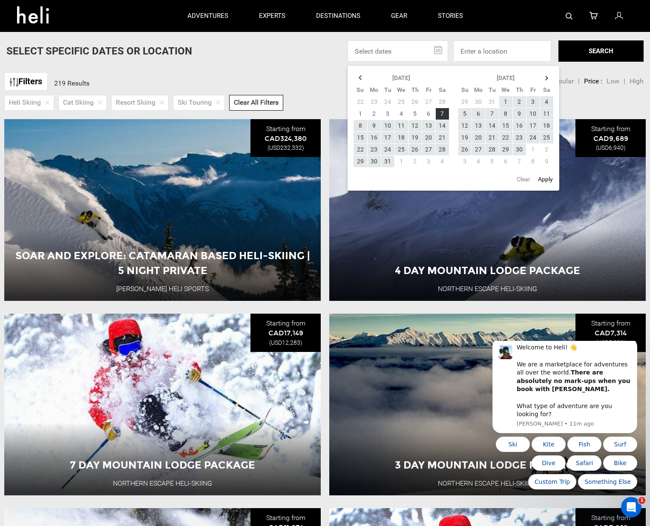
click at [549, 181] on button "Apply" at bounding box center [545, 179] width 20 height 15
type input "[DATE] - [DATE]"
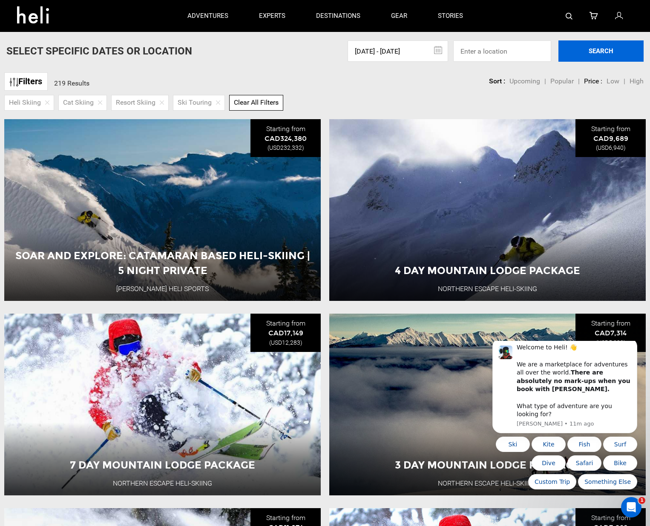
click at [590, 58] on button "SEARCH" at bounding box center [600, 50] width 85 height 21
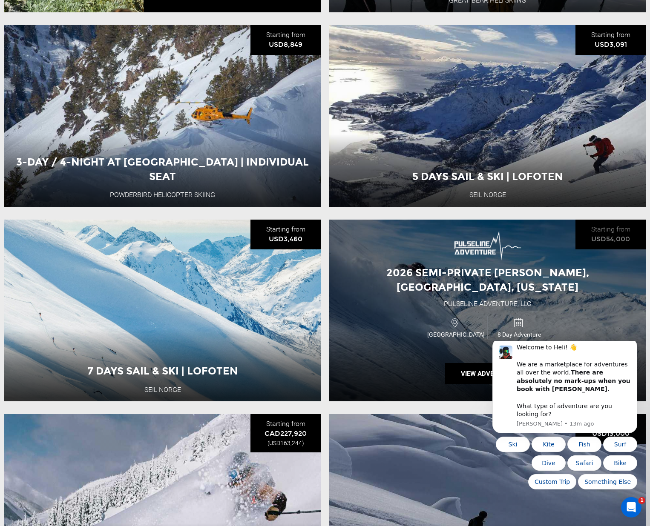
scroll to position [1719, 0]
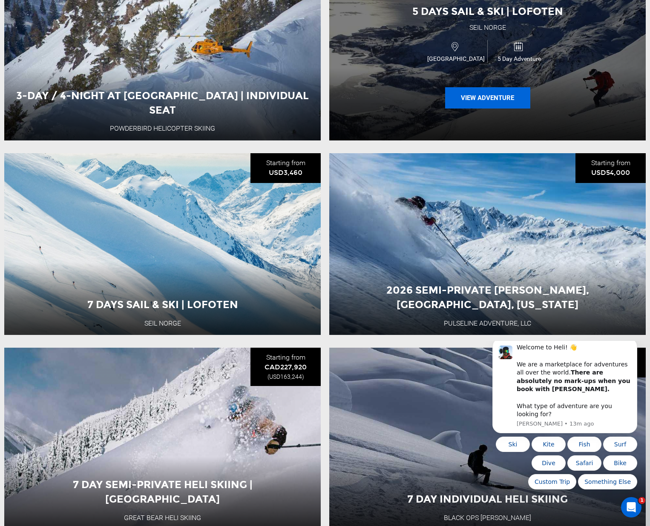
click at [483, 109] on button "View Adventure" at bounding box center [487, 97] width 85 height 21
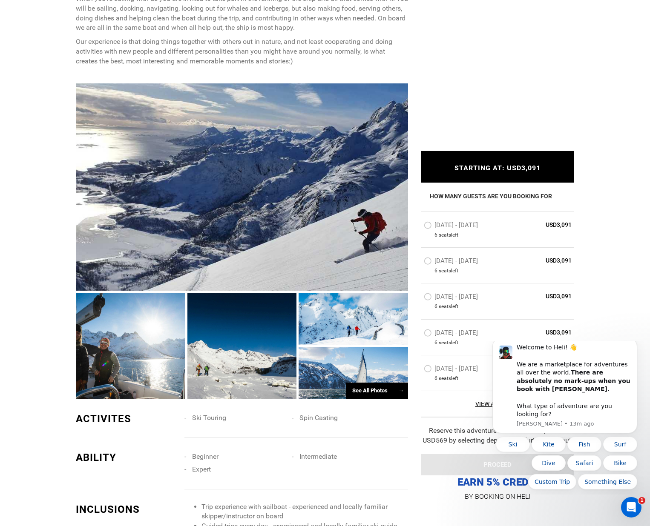
scroll to position [587, 0]
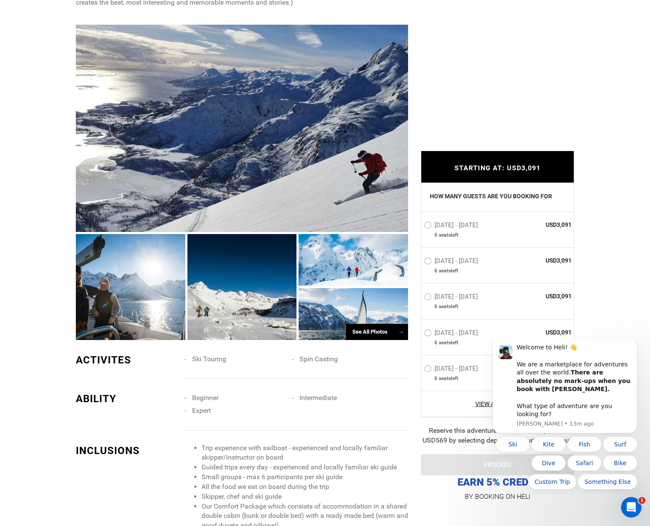
click at [375, 325] on div "See All Photos →" at bounding box center [377, 332] width 62 height 17
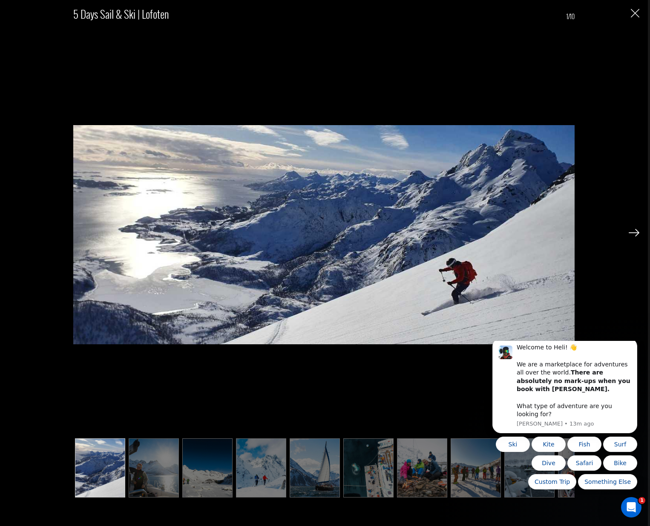
scroll to position [1215, 0]
click at [641, 15] on div "5 Days Sail & Ski | Lofoten 1/10" at bounding box center [324, 263] width 648 height 526
click at [639, 15] on img "Close" at bounding box center [635, 13] width 9 height 9
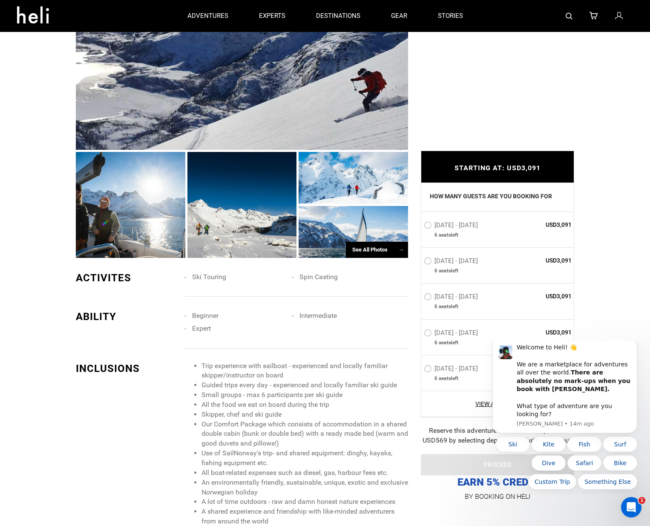
scroll to position [668, 0]
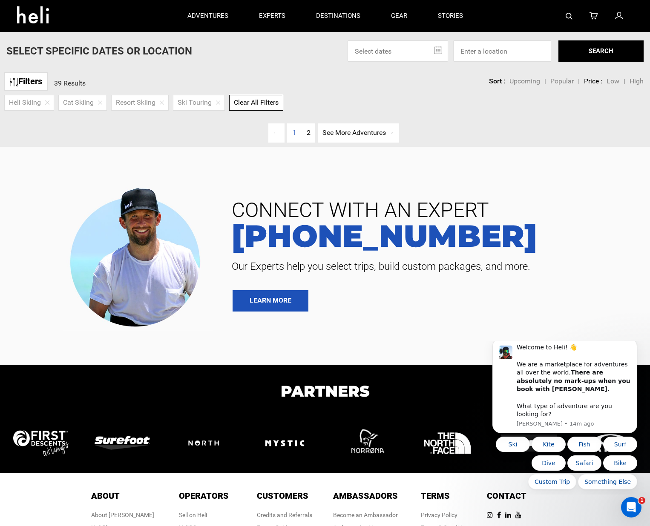
click at [216, 104] on span at bounding box center [218, 103] width 4 height 10
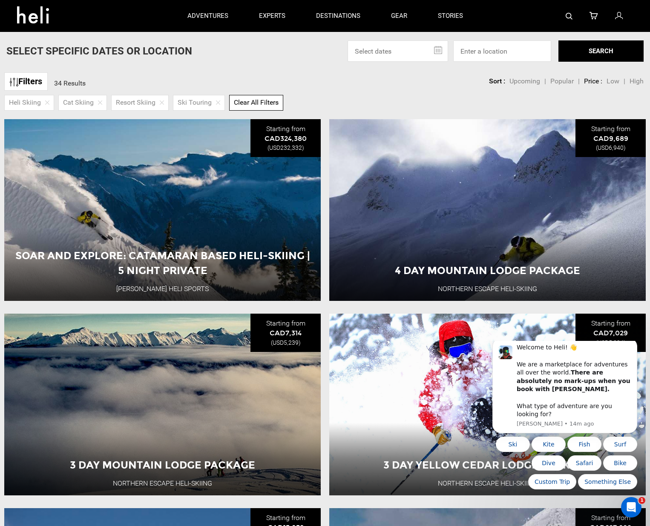
click at [217, 102] on img at bounding box center [218, 103] width 4 height 4
click at [611, 52] on button "SEARCH" at bounding box center [600, 50] width 85 height 21
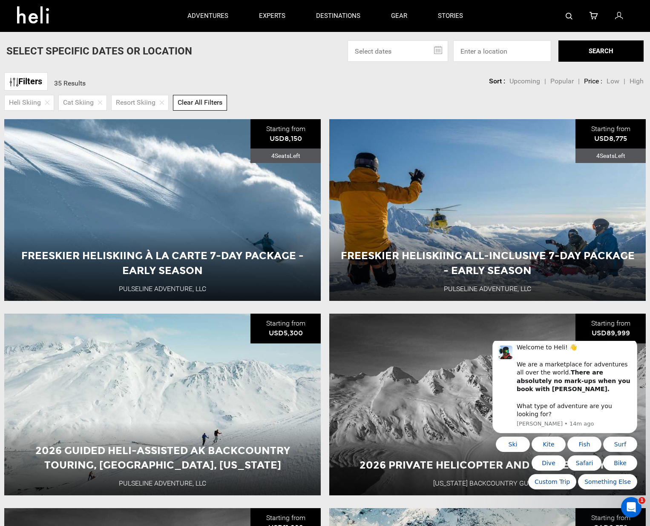
click at [612, 83] on span "Low" at bounding box center [613, 81] width 13 height 8
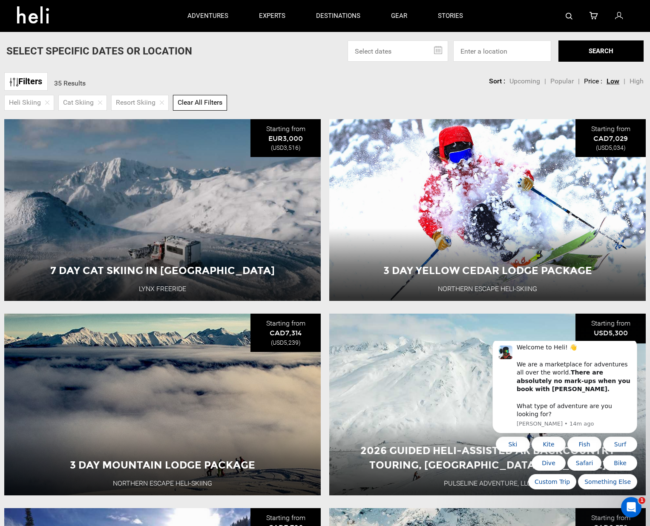
click at [26, 83] on link "Filters" at bounding box center [25, 81] width 43 height 18
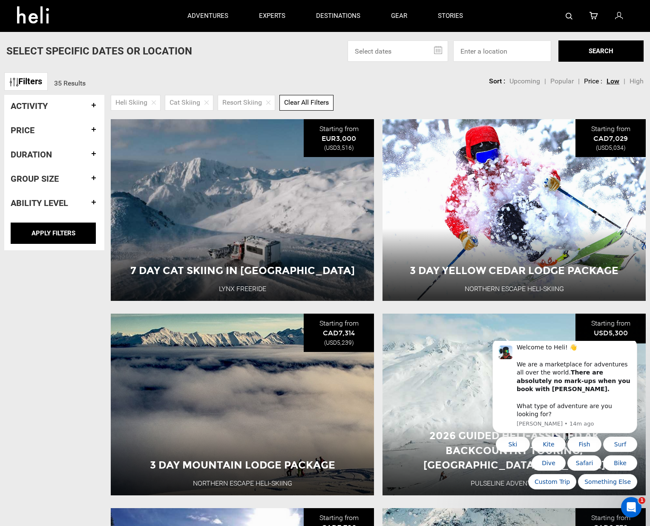
click at [43, 107] on h4 "Activity" at bounding box center [54, 105] width 87 height 9
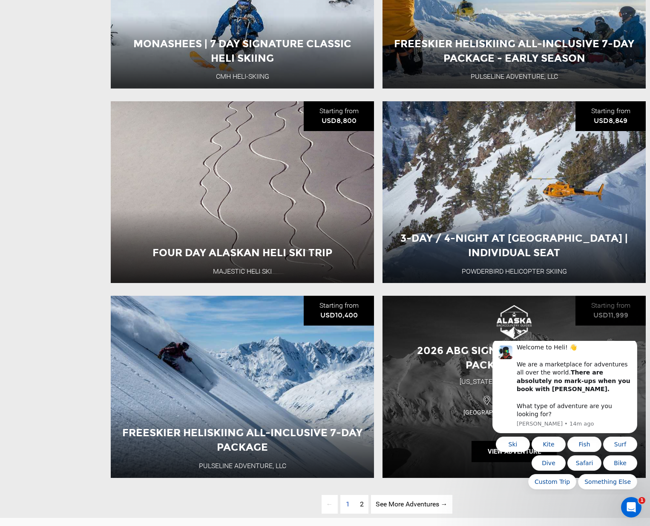
scroll to position [1843, 0]
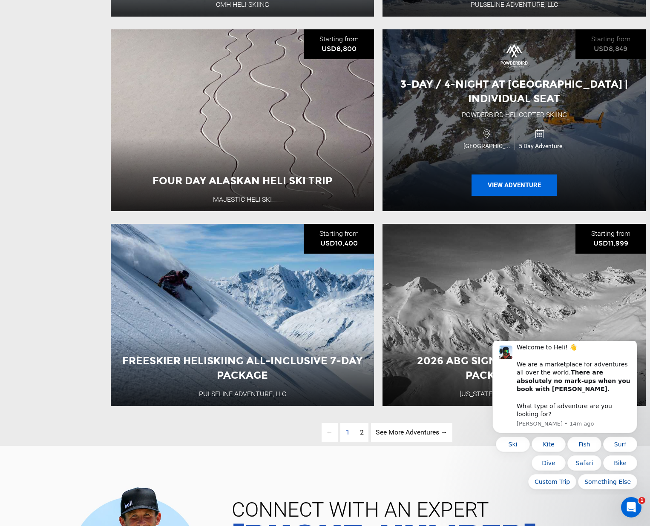
click at [476, 193] on button "View Adventure" at bounding box center [514, 185] width 85 height 21
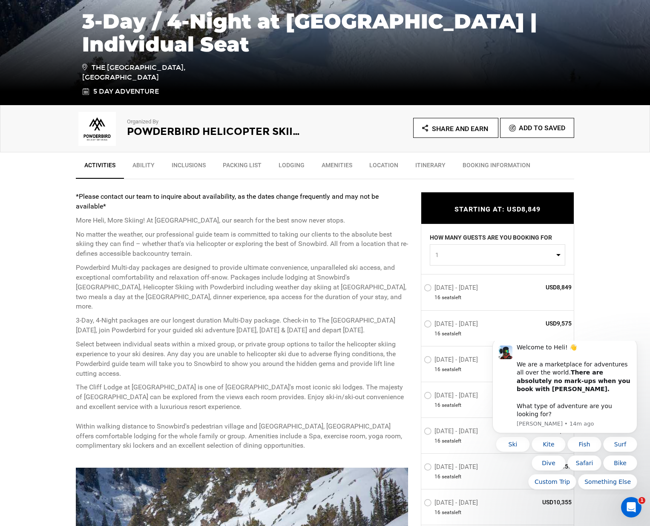
scroll to position [199, 0]
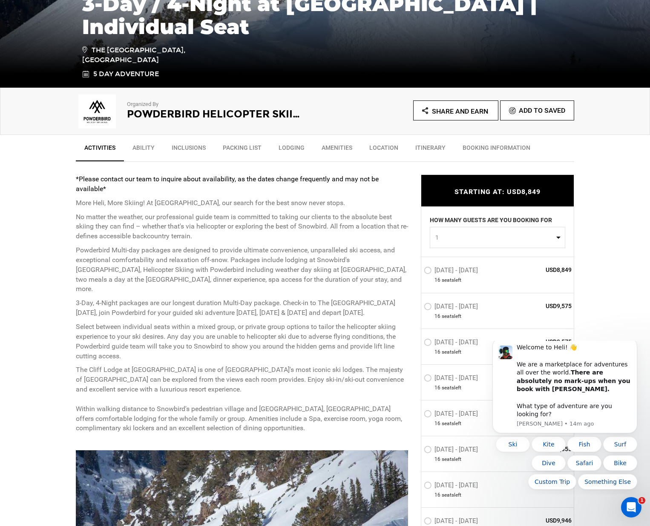
click at [491, 222] on label "HOW MANY GUESTS ARE YOU BOOKING FOR" at bounding box center [491, 221] width 122 height 11
click at [493, 242] on button "1" at bounding box center [497, 237] width 135 height 21
click at [460, 290] on link "6" at bounding box center [497, 295] width 135 height 15
select select "6"
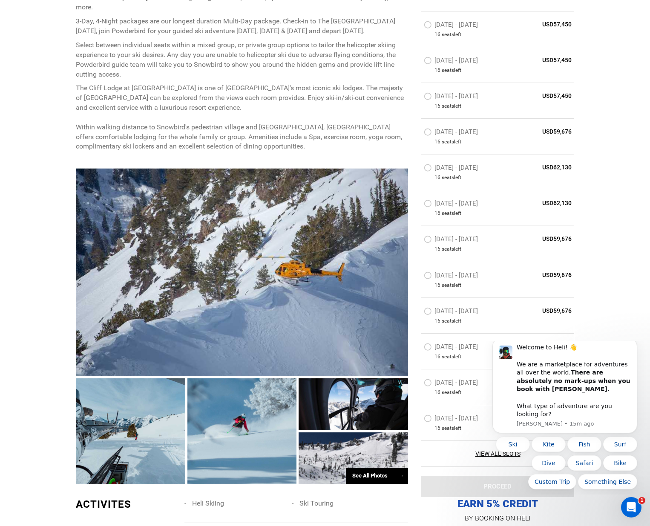
scroll to position [565, 0]
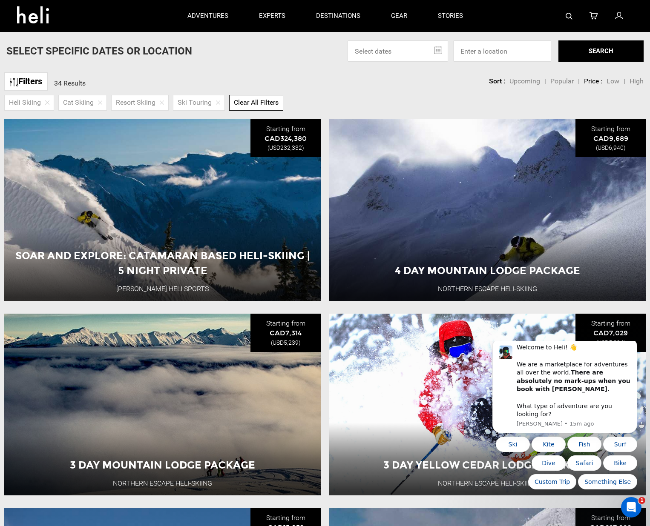
click at [33, 72] on div "Filters 34 Results sortby" at bounding box center [41, 81] width 75 height 26
click at [609, 80] on span "Low" at bounding box center [613, 81] width 13 height 8
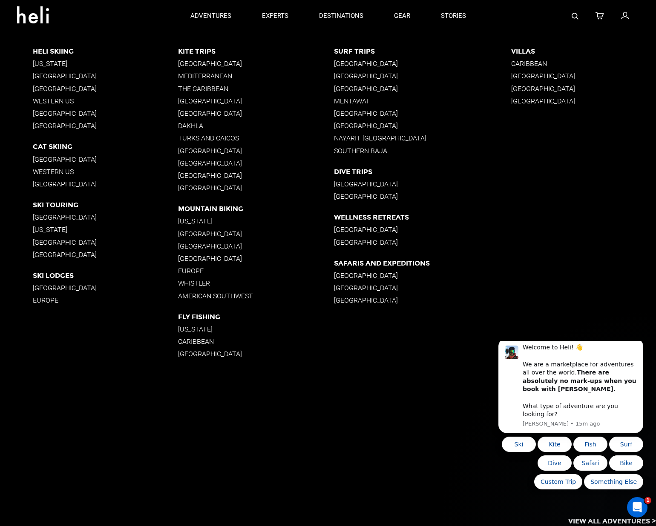
click at [45, 213] on p "[GEOGRAPHIC_DATA]" at bounding box center [105, 217] width 145 height 8
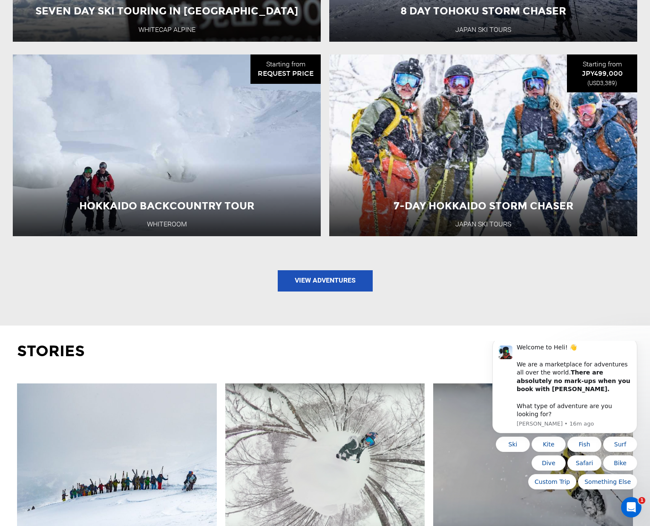
scroll to position [1157, 0]
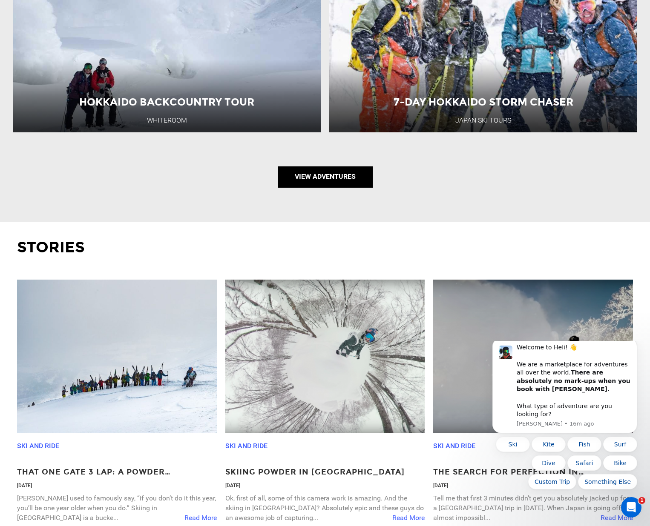
click at [310, 167] on link "View Adventures" at bounding box center [325, 177] width 95 height 21
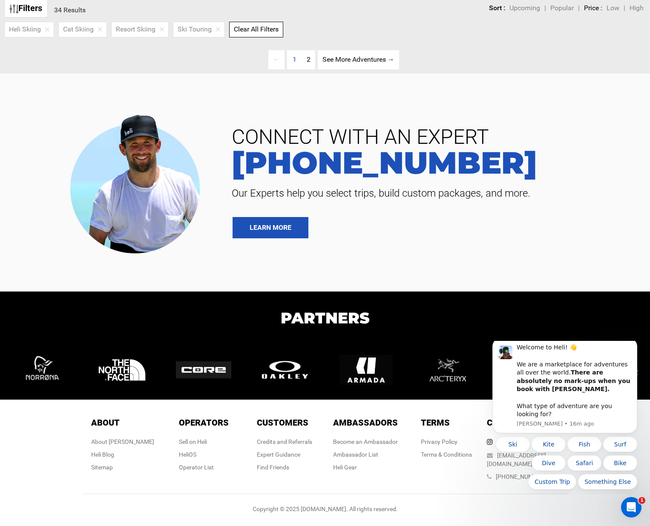
type input "Ski Touring"
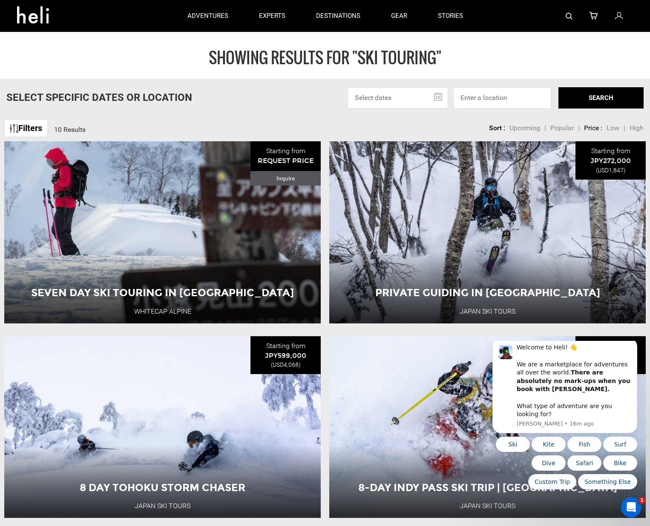
click at [403, 79] on div "SHOWING RESULTS FOR "Ski Touring" Select Specific Dates Or Location [DATE] Su M…" at bounding box center [325, 55] width 650 height 47
click at [402, 97] on input "text" at bounding box center [398, 97] width 101 height 21
click at [443, 97] on input "text" at bounding box center [398, 97] width 101 height 21
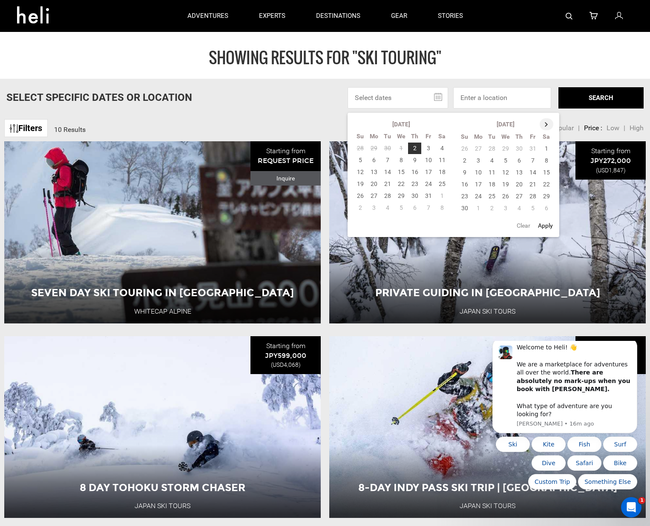
click at [547, 125] on th at bounding box center [547, 124] width 14 height 12
click at [546, 125] on th at bounding box center [547, 124] width 14 height 12
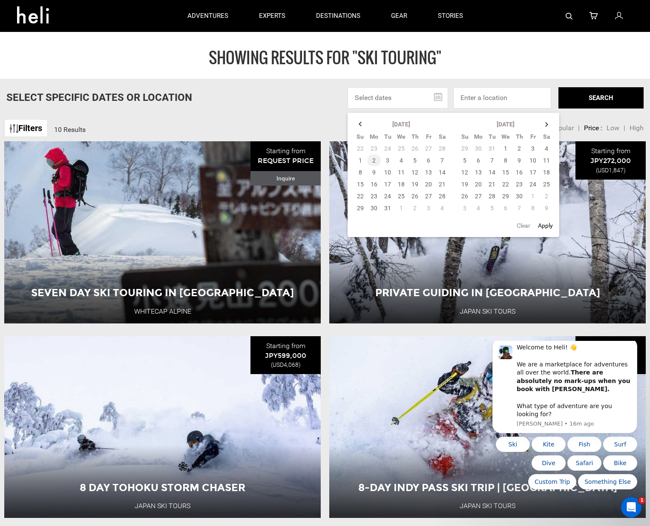
click at [371, 160] on td "2" at bounding box center [374, 161] width 14 height 12
click at [382, 159] on td "3" at bounding box center [388, 161] width 14 height 12
click at [388, 159] on td "3" at bounding box center [388, 161] width 14 height 12
click at [443, 161] on td "7" at bounding box center [442, 161] width 14 height 12
click at [541, 227] on button "Apply" at bounding box center [545, 225] width 20 height 15
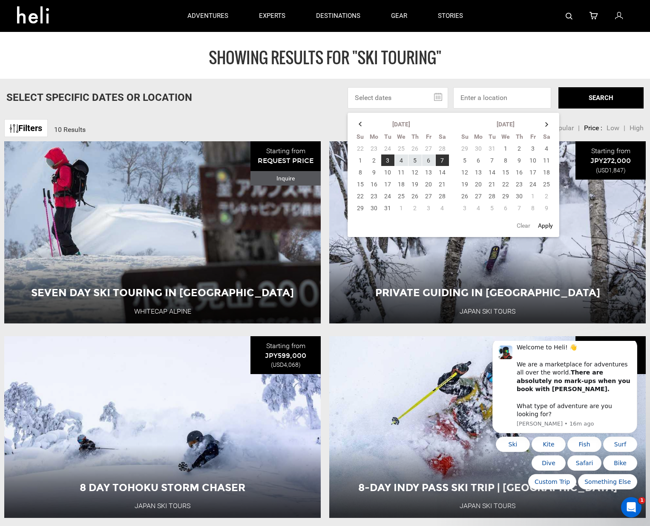
type input "[DATE] - [DATE]"
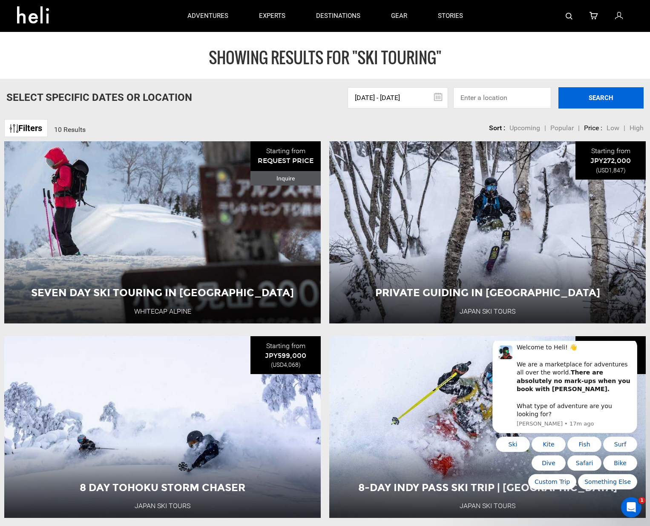
click at [608, 103] on button "SEARCH" at bounding box center [600, 97] width 85 height 21
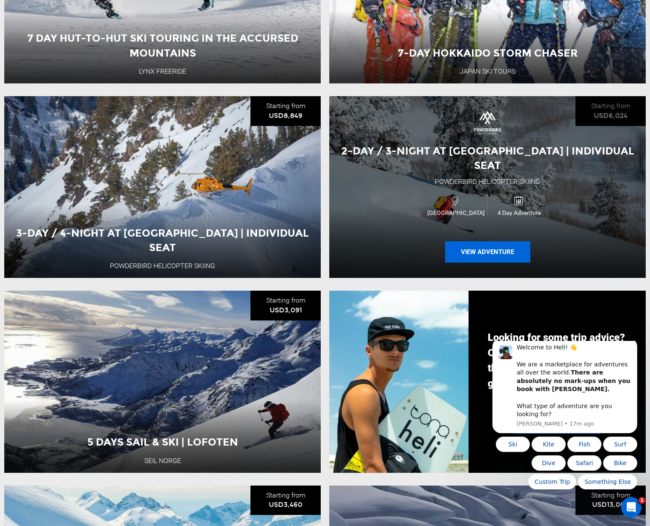
scroll to position [21, 0]
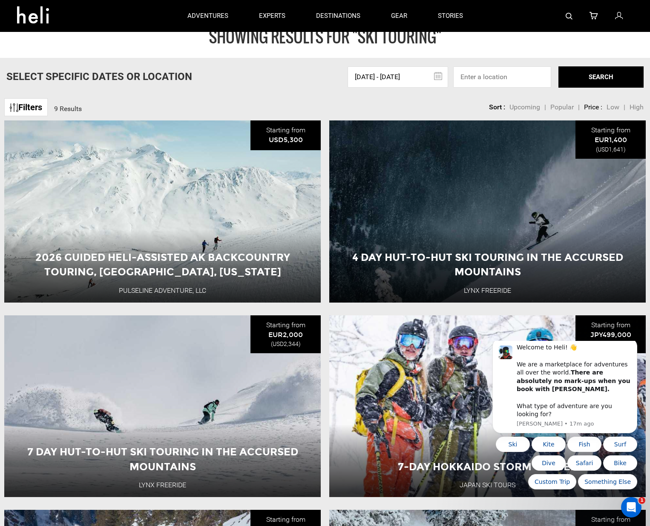
click at [619, 110] on span "Low" at bounding box center [613, 107] width 13 height 8
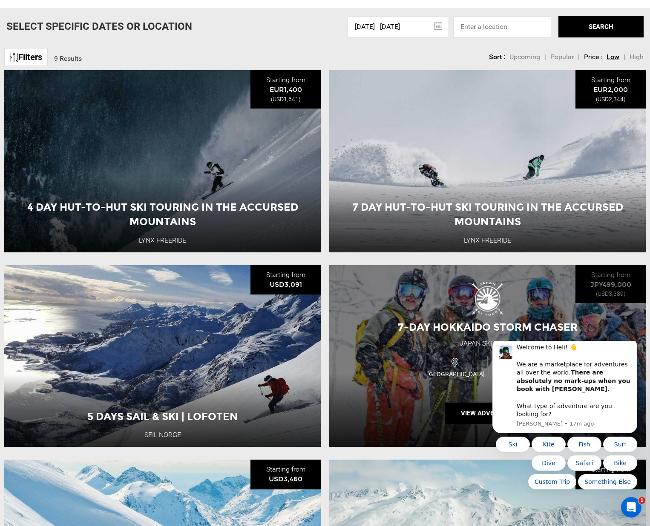
scroll to position [132, 0]
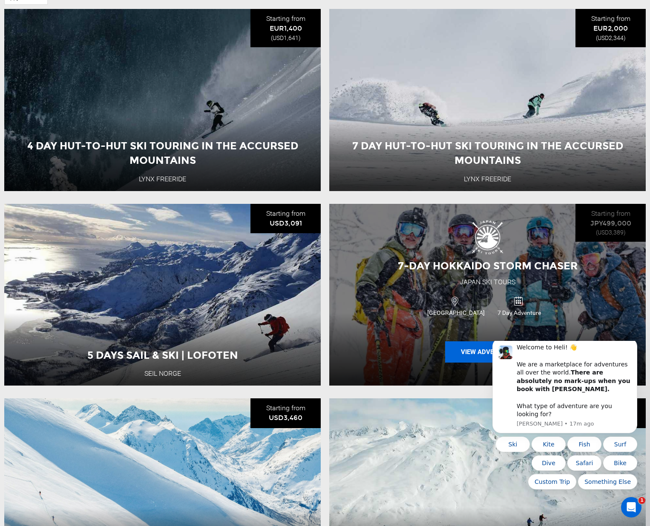
click at [470, 354] on button "View Adventure" at bounding box center [487, 352] width 85 height 21
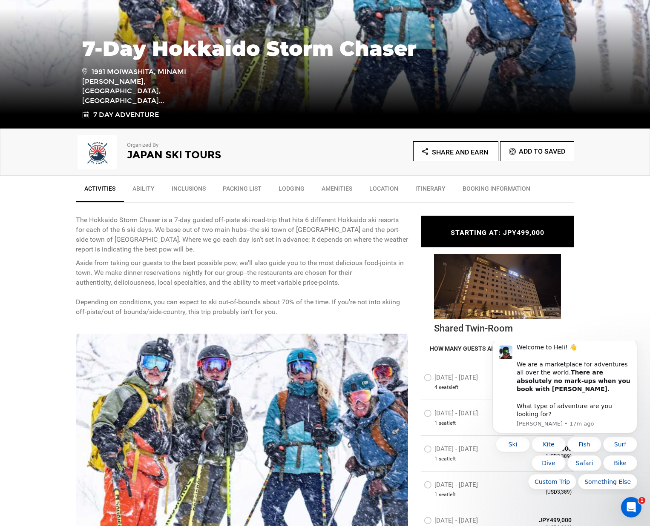
scroll to position [253, 0]
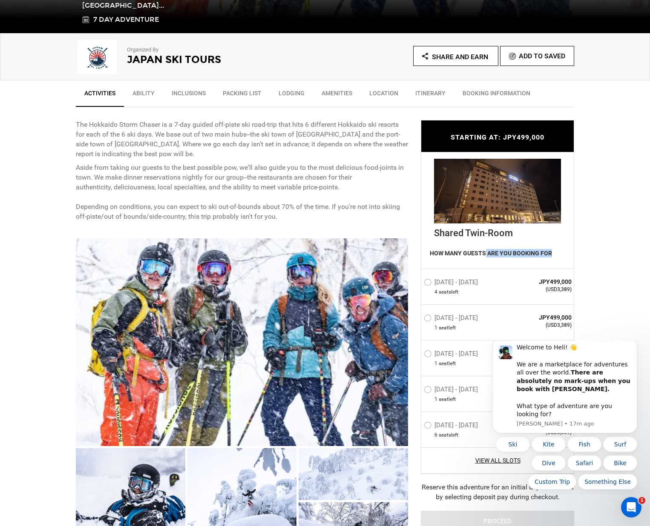
drag, startPoint x: 498, startPoint y: 251, endPoint x: 555, endPoint y: 256, distance: 57.7
click at [555, 256] on div "HOW MANY GUESTS ARE YOU BOOKING FOR 0 1 2 3 4 5 6" at bounding box center [497, 254] width 152 height 29
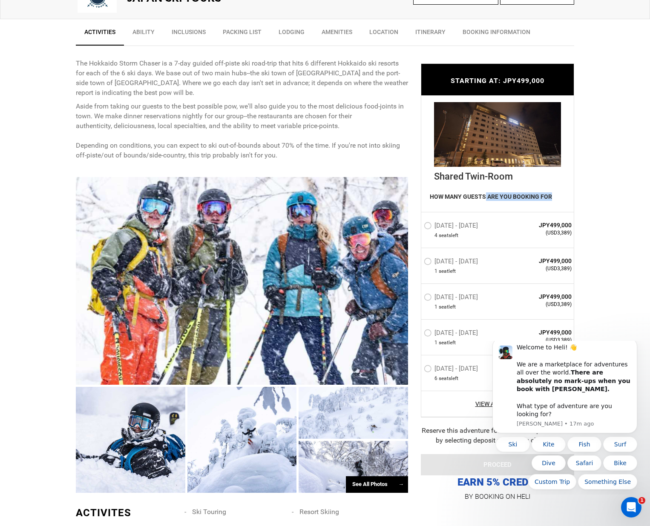
scroll to position [330, 0]
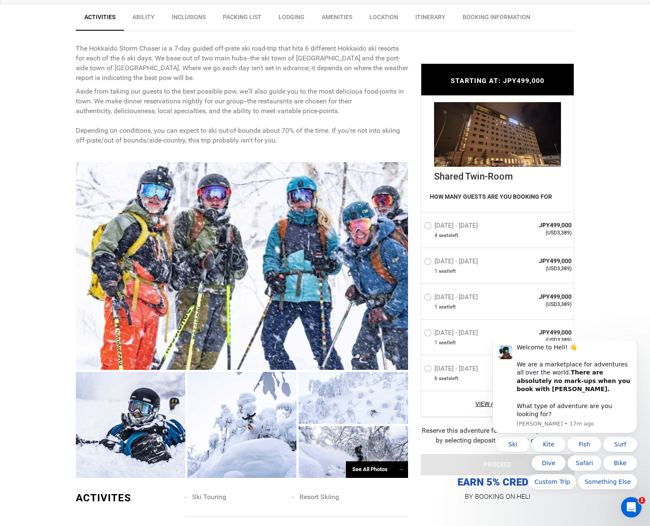
click at [446, 374] on label "[DATE] - [DATE]" at bounding box center [452, 370] width 56 height 10
click at [418, 374] on input "[DATE] - [DATE]" at bounding box center [418, 372] width 0 height 18
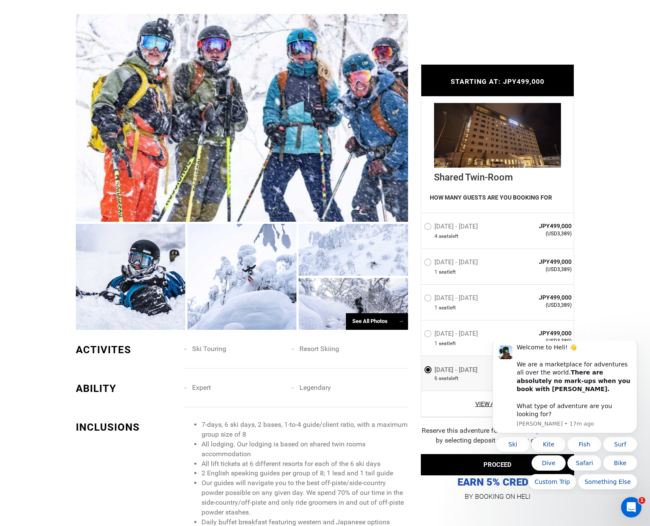
scroll to position [550, 0]
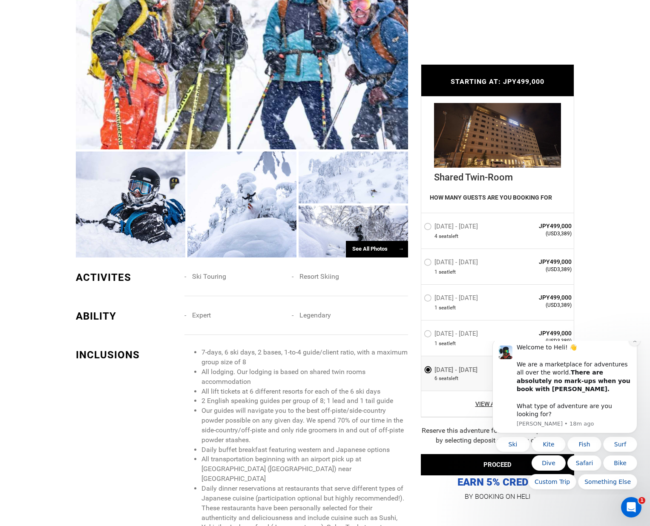
click at [636, 343] on icon "Dismiss notification" at bounding box center [635, 341] width 5 height 5
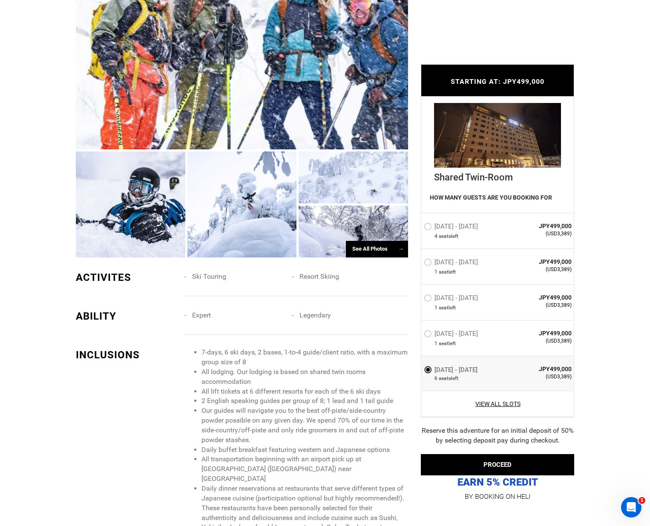
click at [529, 204] on label "HOW MANY GUESTS ARE YOU BOOKING FOR" at bounding box center [491, 198] width 122 height 11
click at [549, 372] on span "JPY499,000" at bounding box center [541, 369] width 62 height 9
click at [479, 379] on span "6 seat s left" at bounding box center [467, 378] width 86 height 7
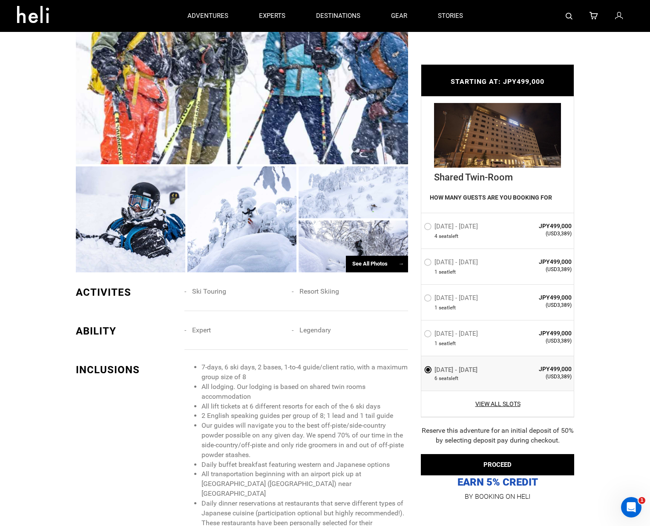
scroll to position [402, 0]
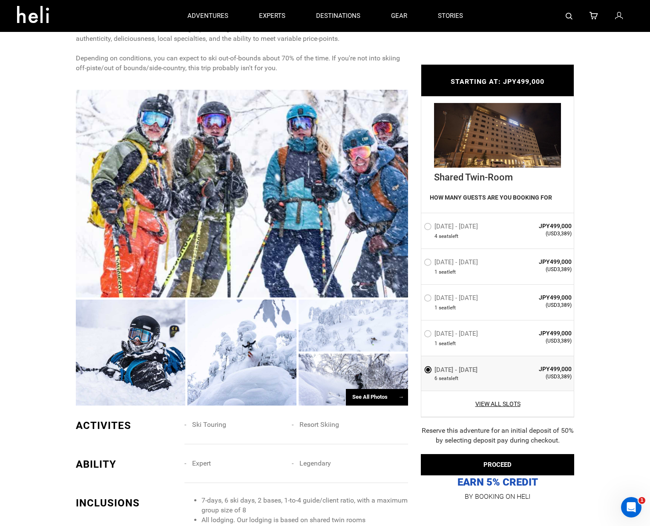
click at [483, 196] on label "HOW MANY GUESTS ARE YOU BOOKING FOR" at bounding box center [491, 198] width 122 height 11
click at [478, 209] on div "HOW MANY GUESTS ARE YOU BOOKING FOR 0 1 2 3 4 5 6" at bounding box center [497, 198] width 152 height 29
drag, startPoint x: 447, startPoint y: 207, endPoint x: 443, endPoint y: 207, distance: 4.3
click at [443, 207] on div "HOW MANY GUESTS ARE YOU BOOKING FOR 0 1 2 3 4 5 6" at bounding box center [497, 198] width 152 height 29
click at [441, 207] on div "HOW MANY GUESTS ARE YOU BOOKING FOR 0 1 2 3 4 5 6" at bounding box center [497, 198] width 152 height 29
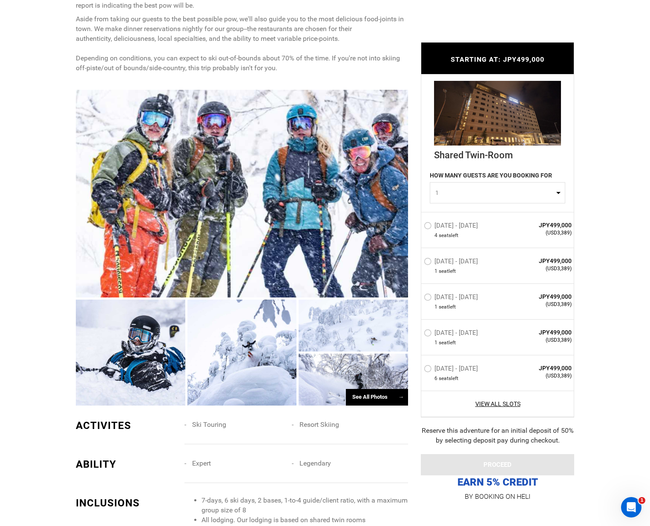
click at [523, 194] on span "1" at bounding box center [494, 193] width 119 height 9
click at [481, 259] on link "6" at bounding box center [497, 262] width 135 height 15
select select "6"
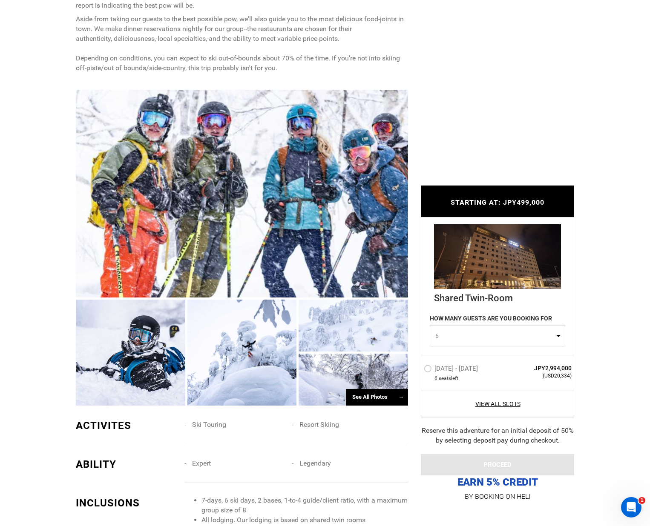
scroll to position [418, 0]
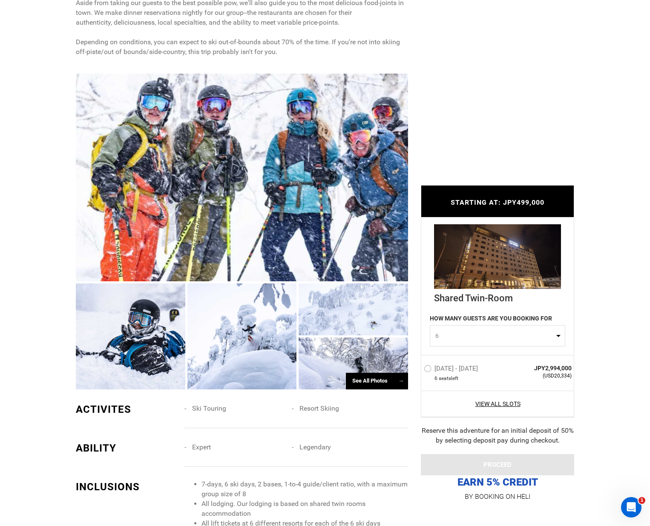
click at [446, 379] on span "seat s left" at bounding box center [449, 378] width 20 height 7
click at [425, 367] on label "[DATE] - [DATE]" at bounding box center [452, 370] width 56 height 10
click at [418, 367] on input "[DATE] - [DATE]" at bounding box center [418, 372] width 0 height 18
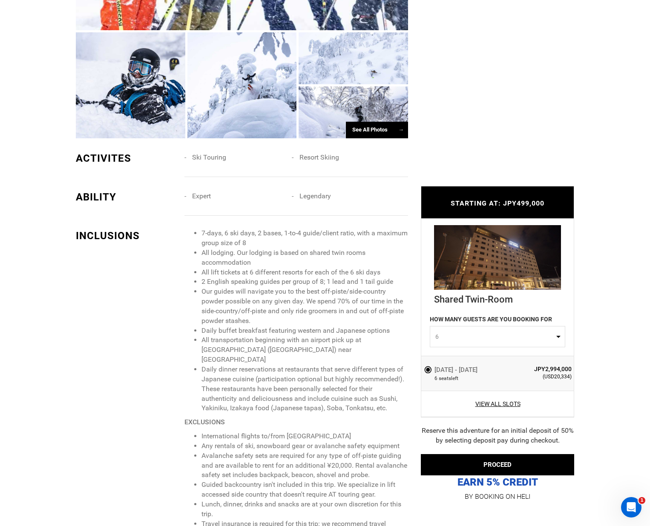
scroll to position [768, 0]
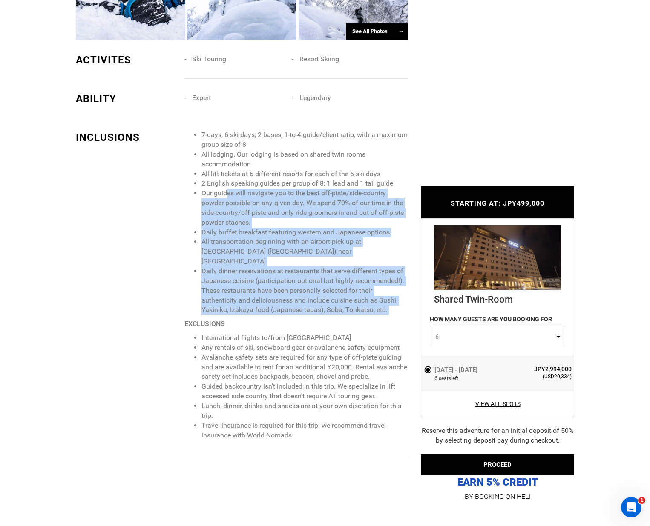
drag, startPoint x: 242, startPoint y: 187, endPoint x: 390, endPoint y: 299, distance: 185.5
click at [392, 299] on span "7-days, 6 ski days, 2 bases, 1-to-4 guide/client ratio, with a maximum group si…" at bounding box center [296, 285] width 224 height 310
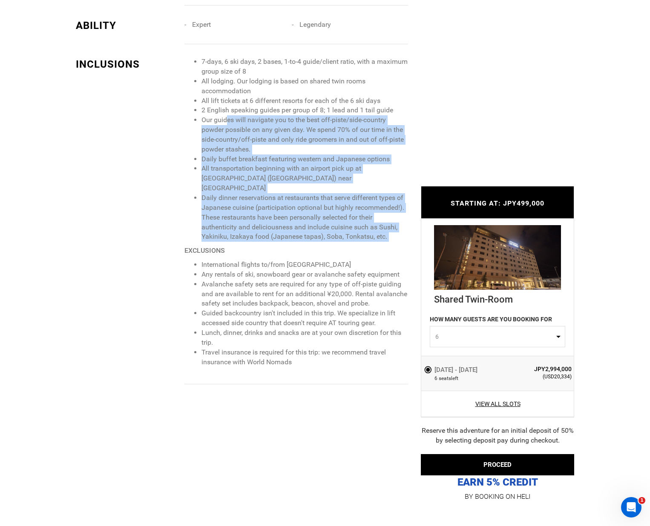
scroll to position [854, 0]
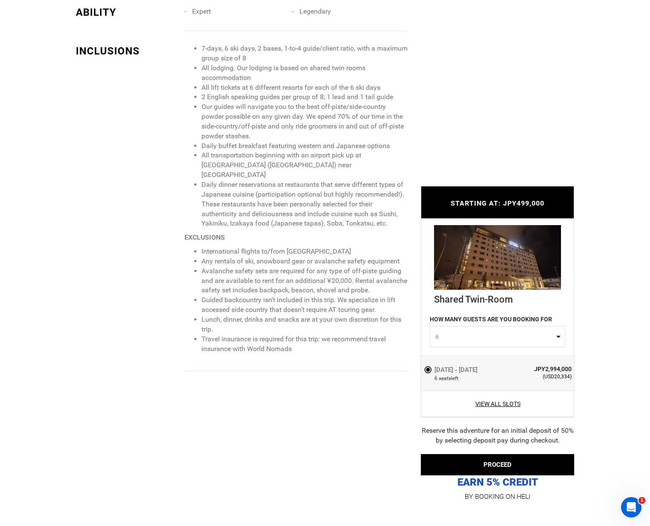
click at [305, 247] on li "International flights to/from [GEOGRAPHIC_DATA]" at bounding box center [304, 252] width 207 height 10
copy li "Hokkaido"
